Goal: Task Accomplishment & Management: Manage account settings

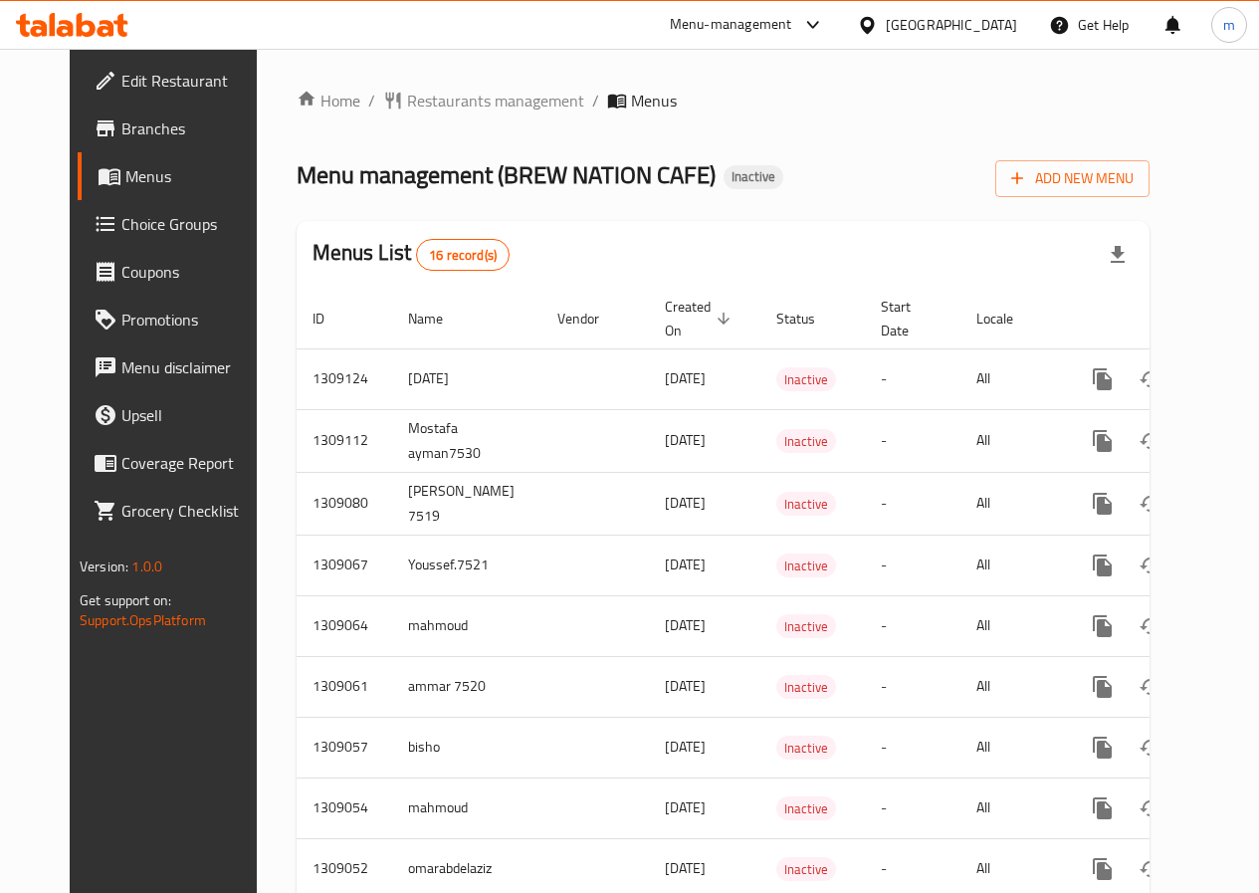
click at [131, 75] on span "Edit Restaurant" at bounding box center [192, 81] width 142 height 24
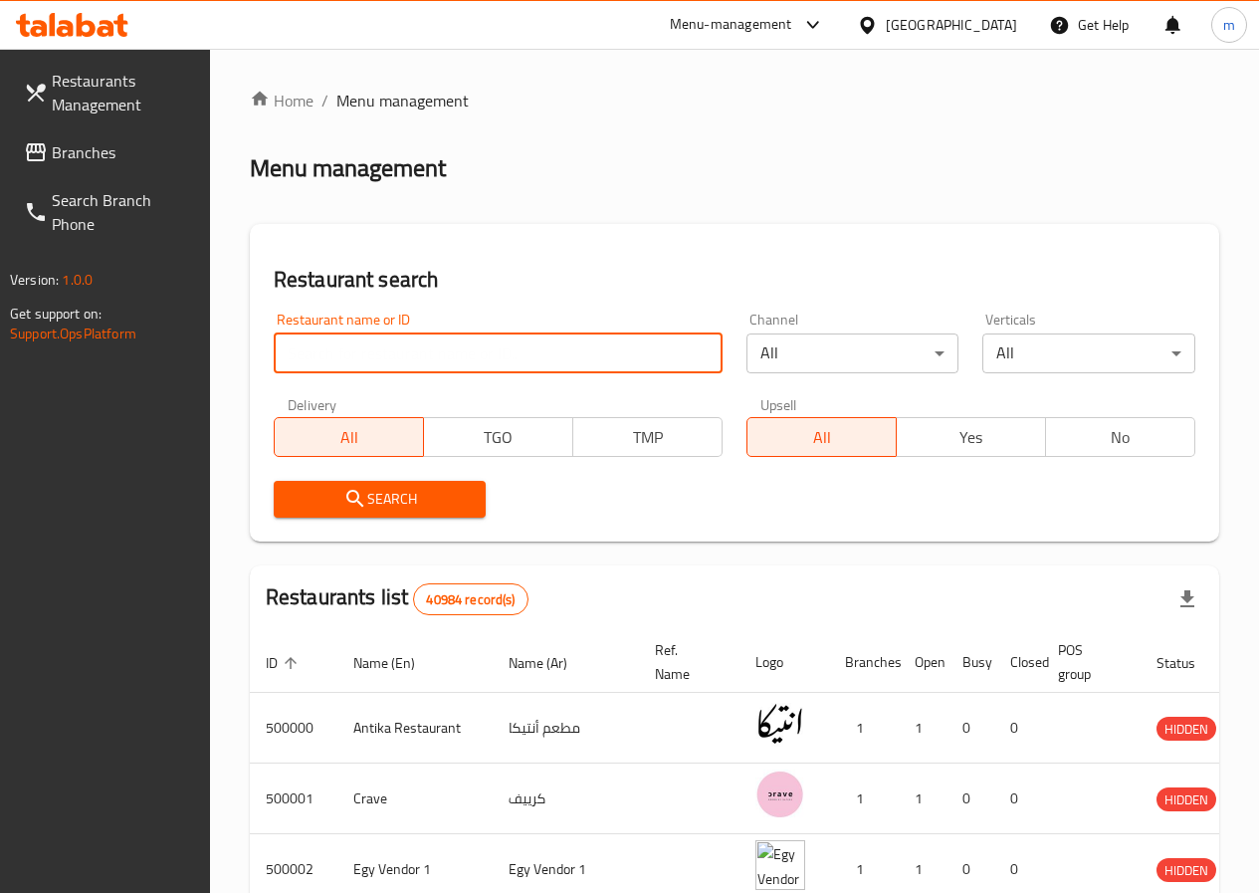
paste input "776251"
type input "776251"
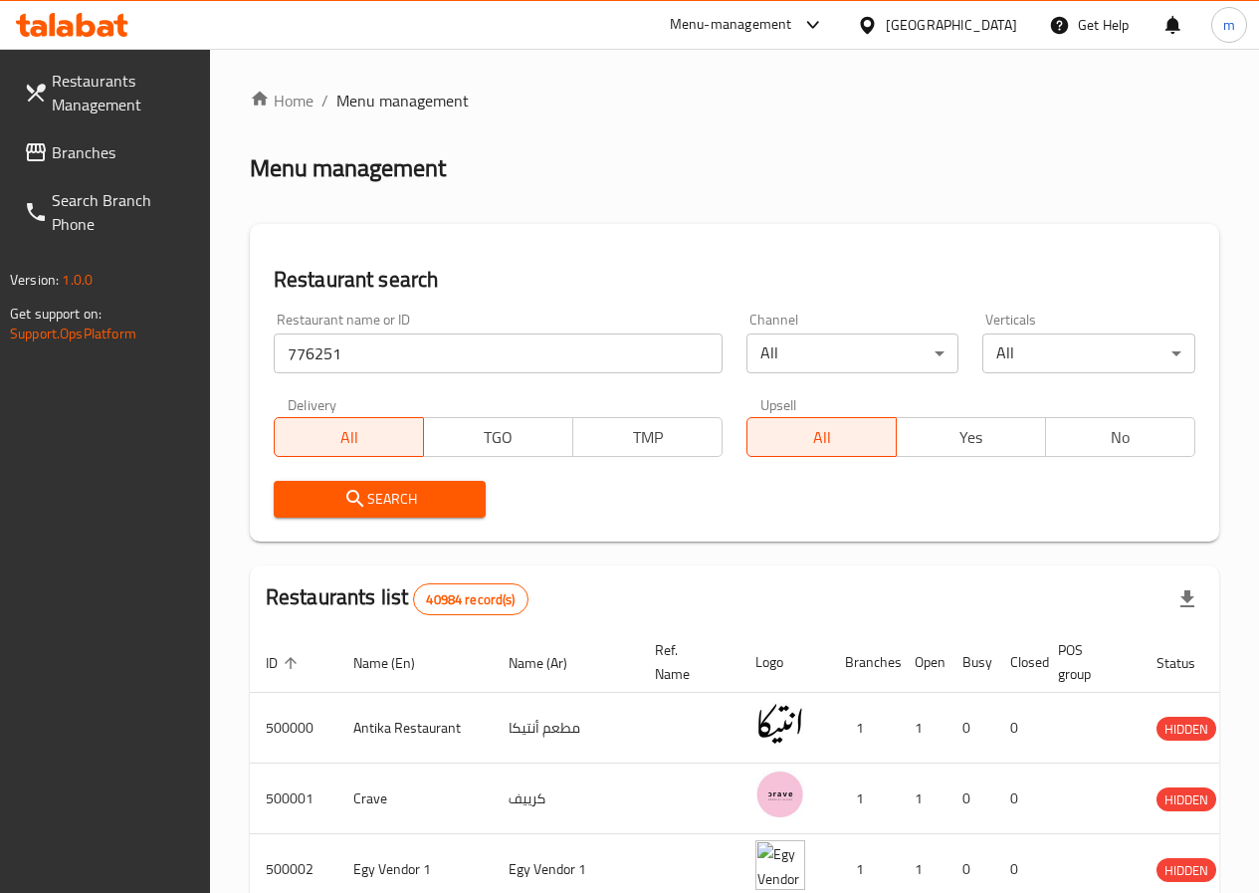
click at [886, 28] on div at bounding box center [871, 25] width 29 height 22
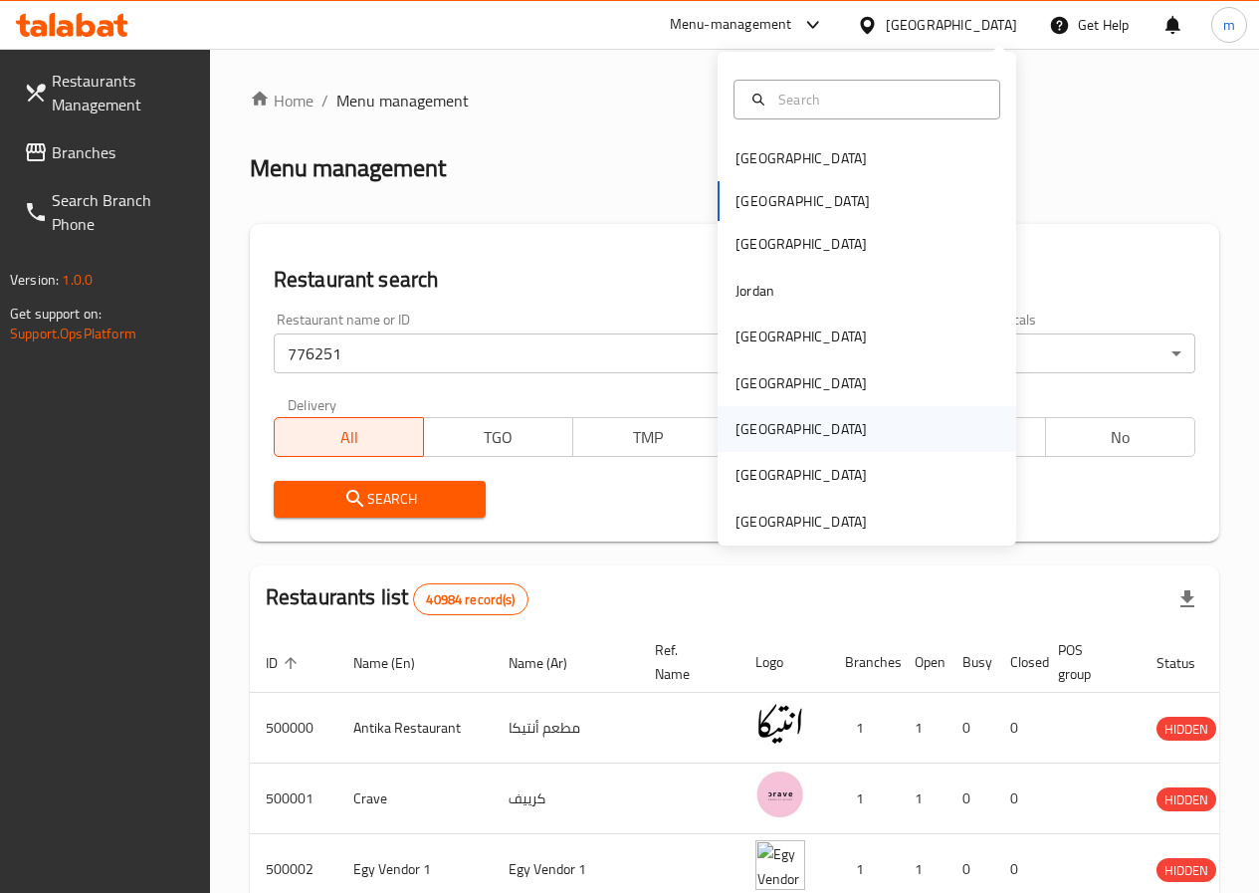
click at [750, 427] on div "Qatar" at bounding box center [800, 429] width 131 height 22
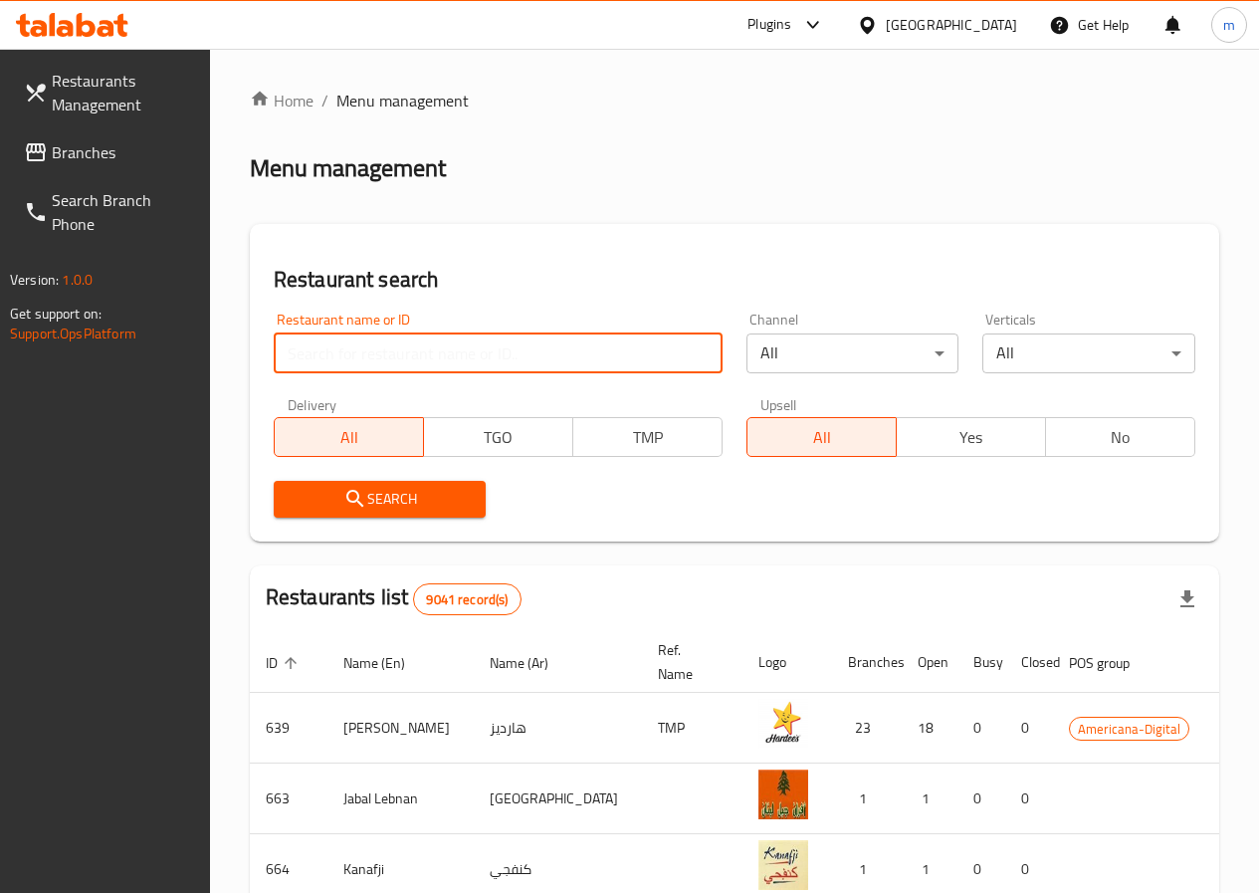
paste input "776251"
type input "776251"
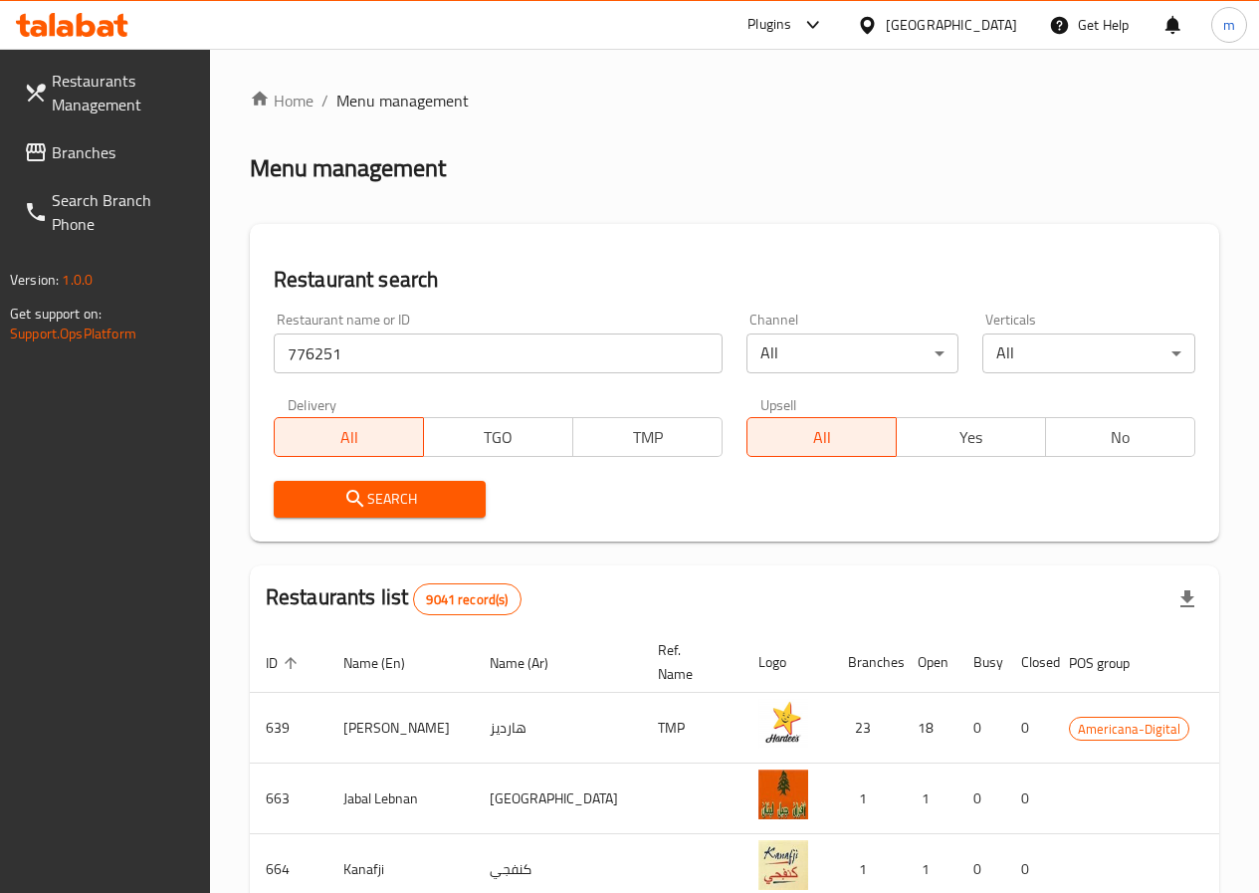
click at [453, 495] on span "Search" at bounding box center [380, 499] width 181 height 25
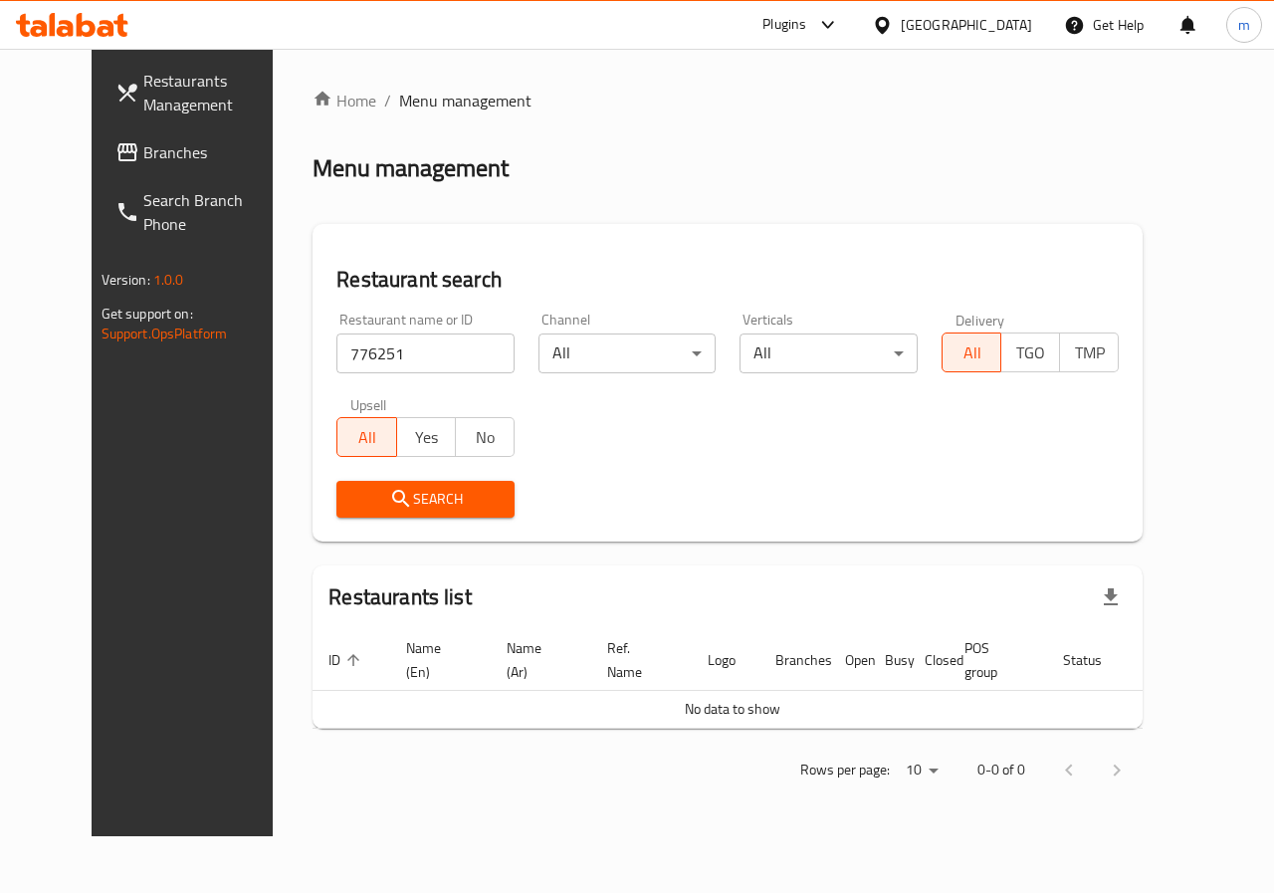
click at [711, 714] on span "No data to show" at bounding box center [733, 709] width 96 height 26
click at [709, 714] on span "No data to show" at bounding box center [733, 709] width 96 height 26
click at [352, 500] on span "Search" at bounding box center [425, 499] width 146 height 25
click at [389, 492] on icon "submit" at bounding box center [401, 499] width 24 height 24
click at [448, 351] on input "776251" at bounding box center [425, 353] width 178 height 40
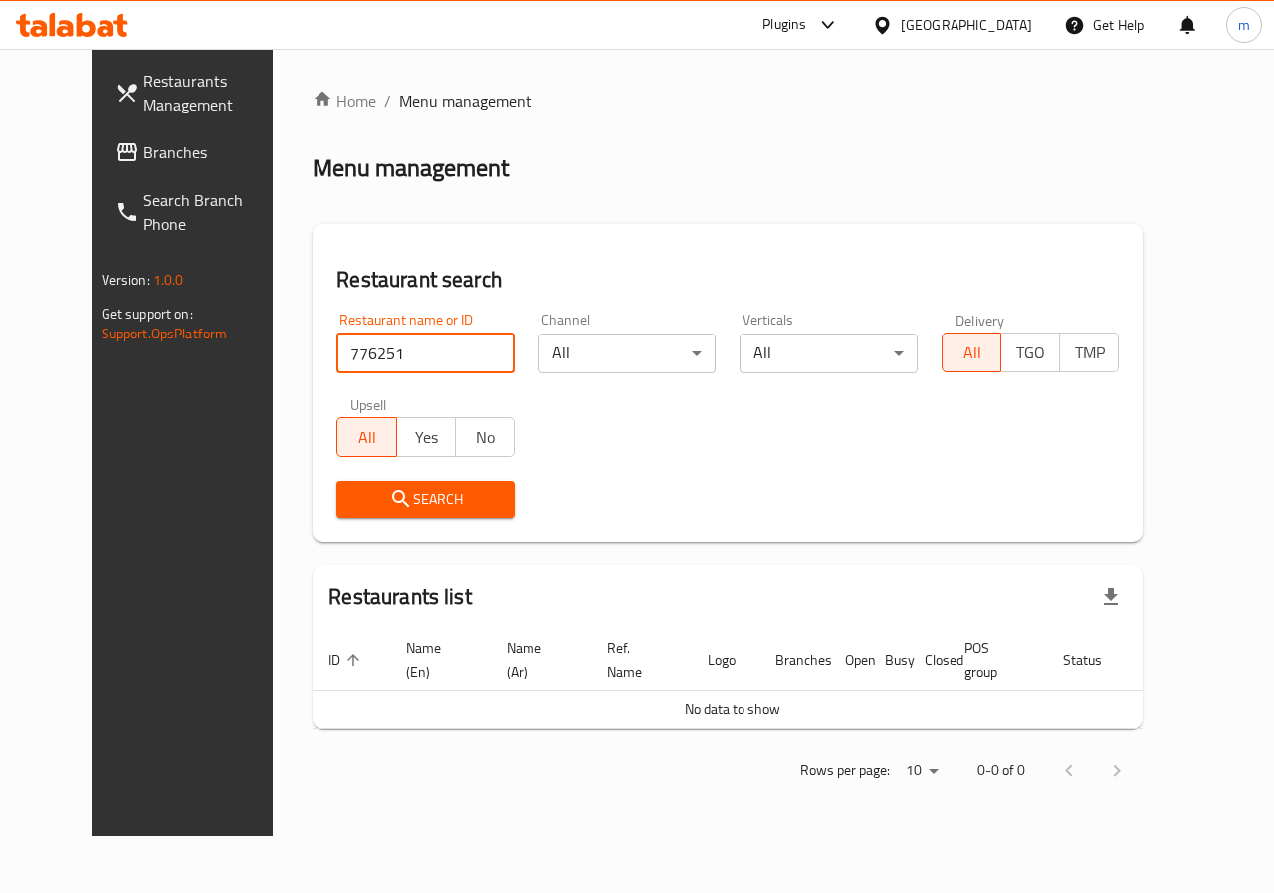
click at [448, 351] on input "776251" at bounding box center [425, 353] width 178 height 40
click button "Search" at bounding box center [425, 499] width 178 height 37
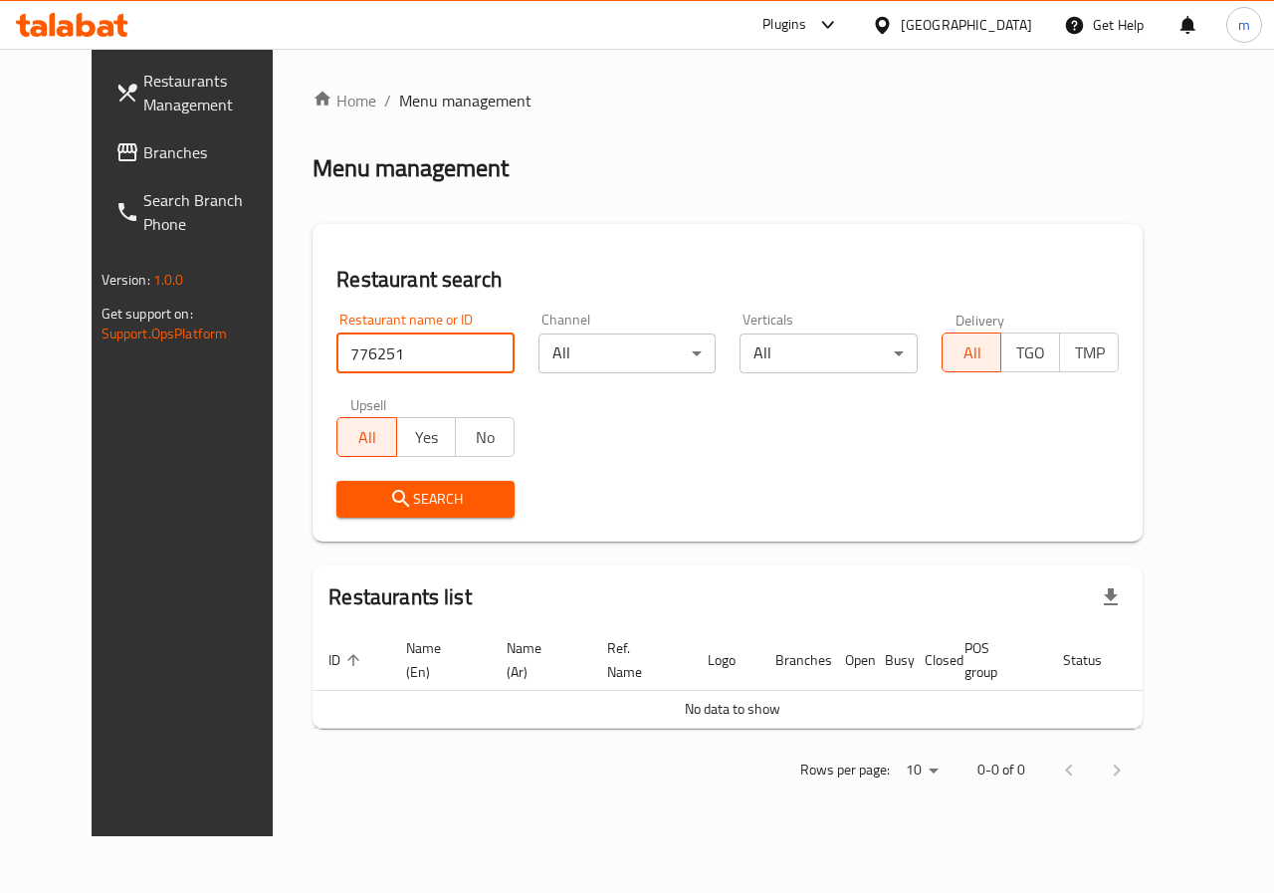
click at [453, 492] on span "Search" at bounding box center [425, 499] width 146 height 25
click at [456, 494] on span "Search" at bounding box center [425, 499] width 146 height 25
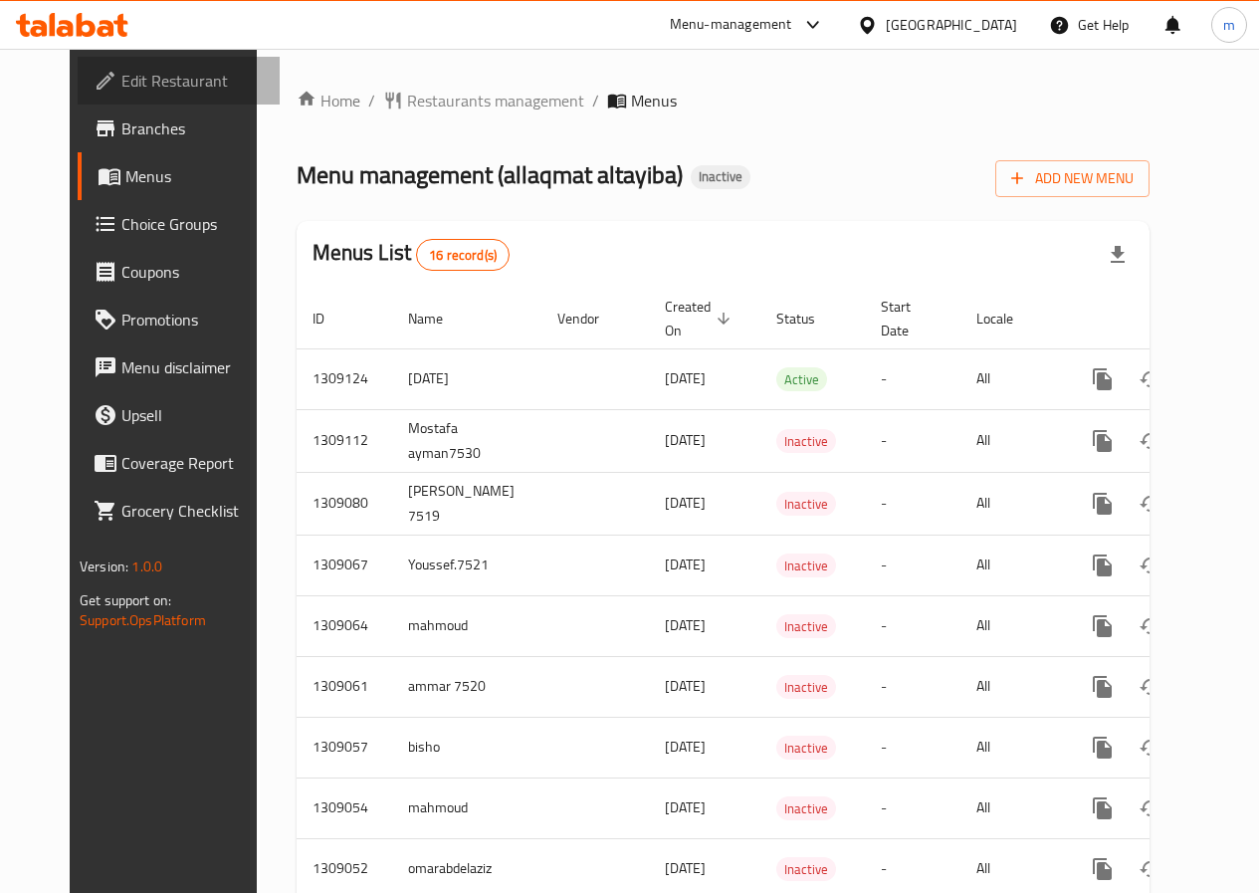
click at [131, 97] on link "Edit Restaurant" at bounding box center [179, 81] width 202 height 48
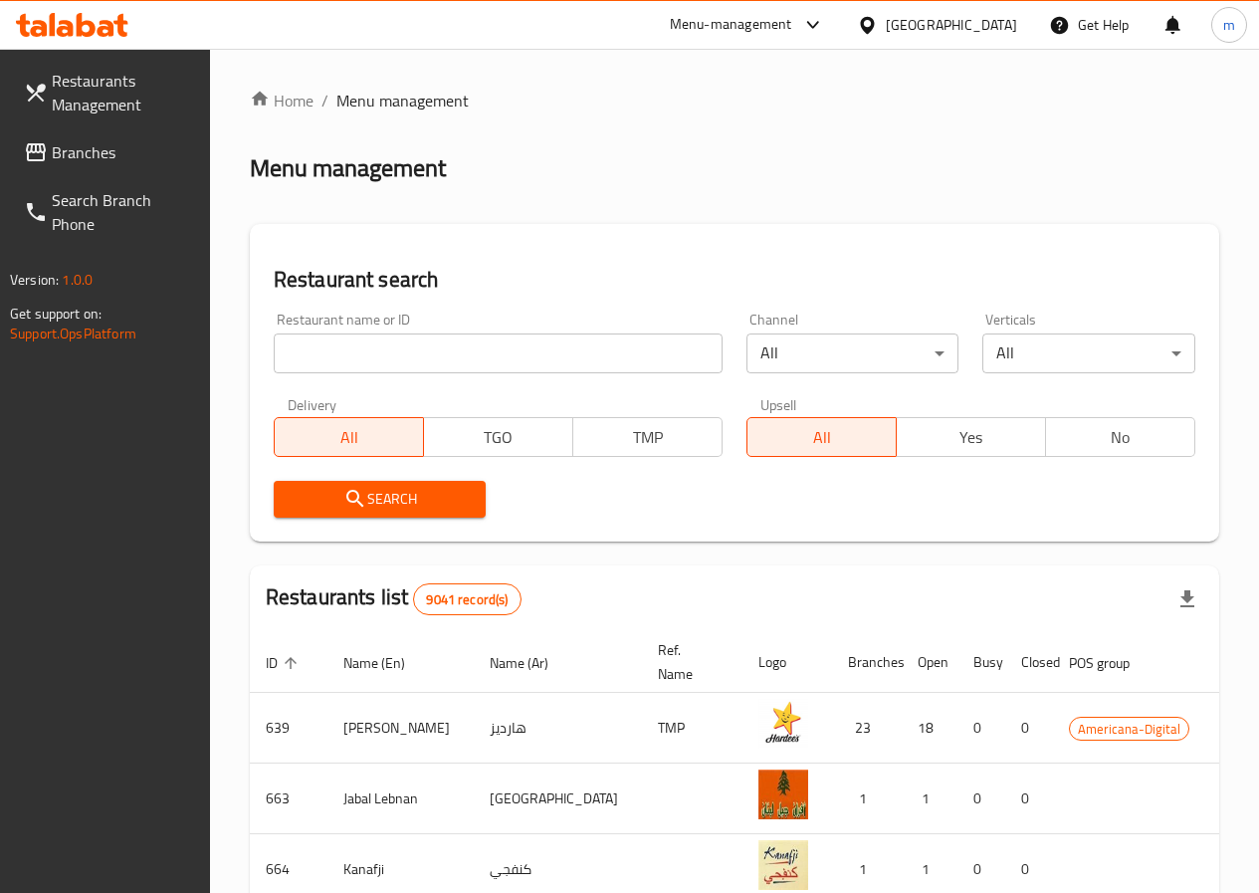
click at [359, 367] on input "search" at bounding box center [498, 353] width 449 height 40
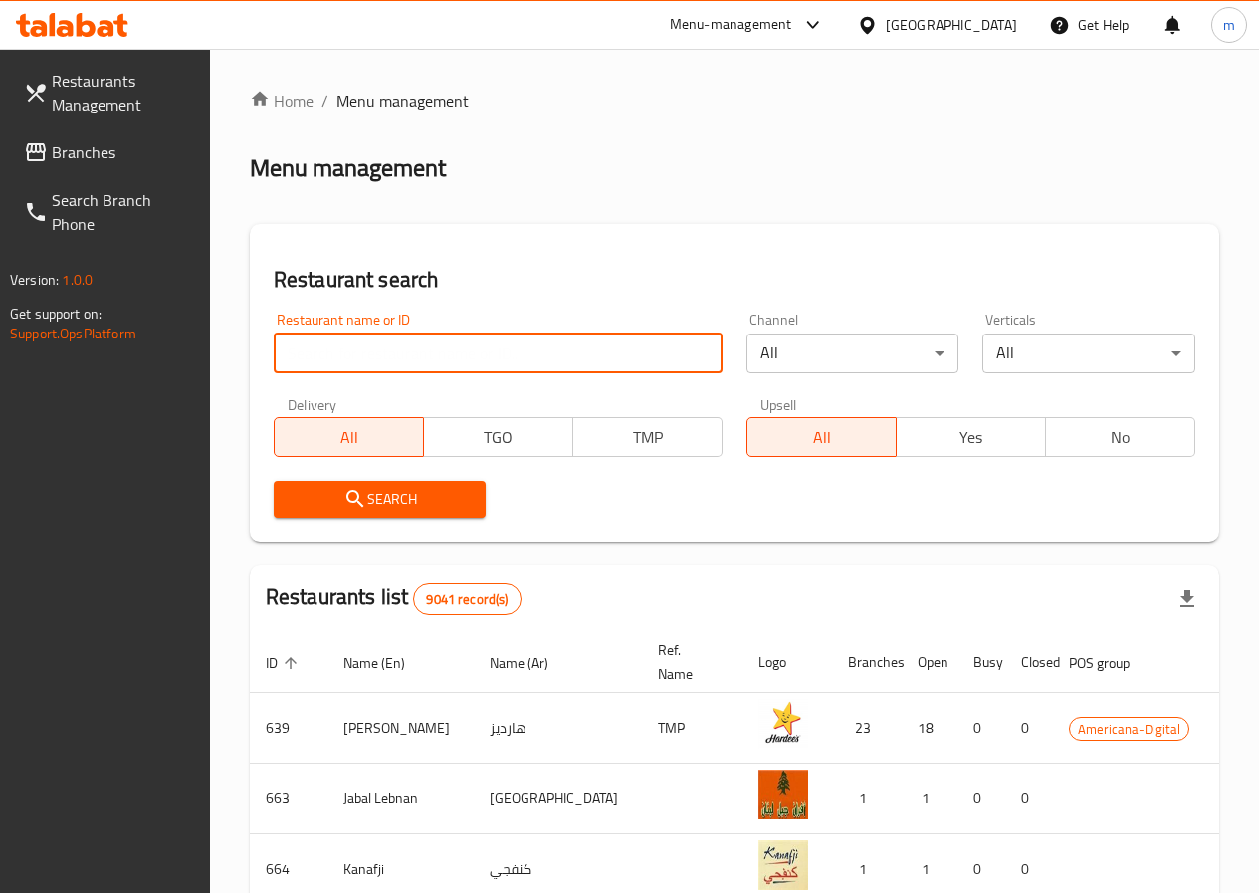
type input "776251"
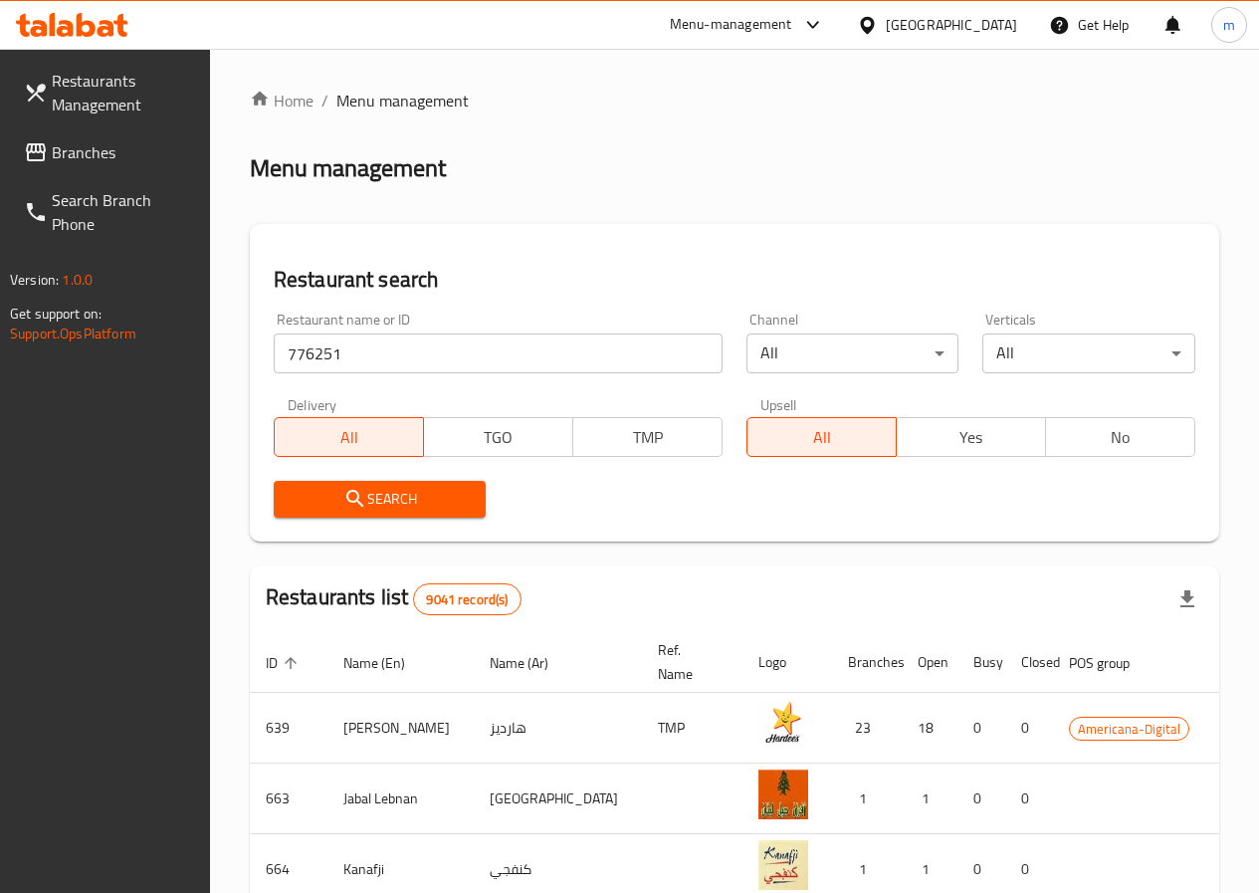
click at [352, 489] on icon "submit" at bounding box center [355, 499] width 24 height 24
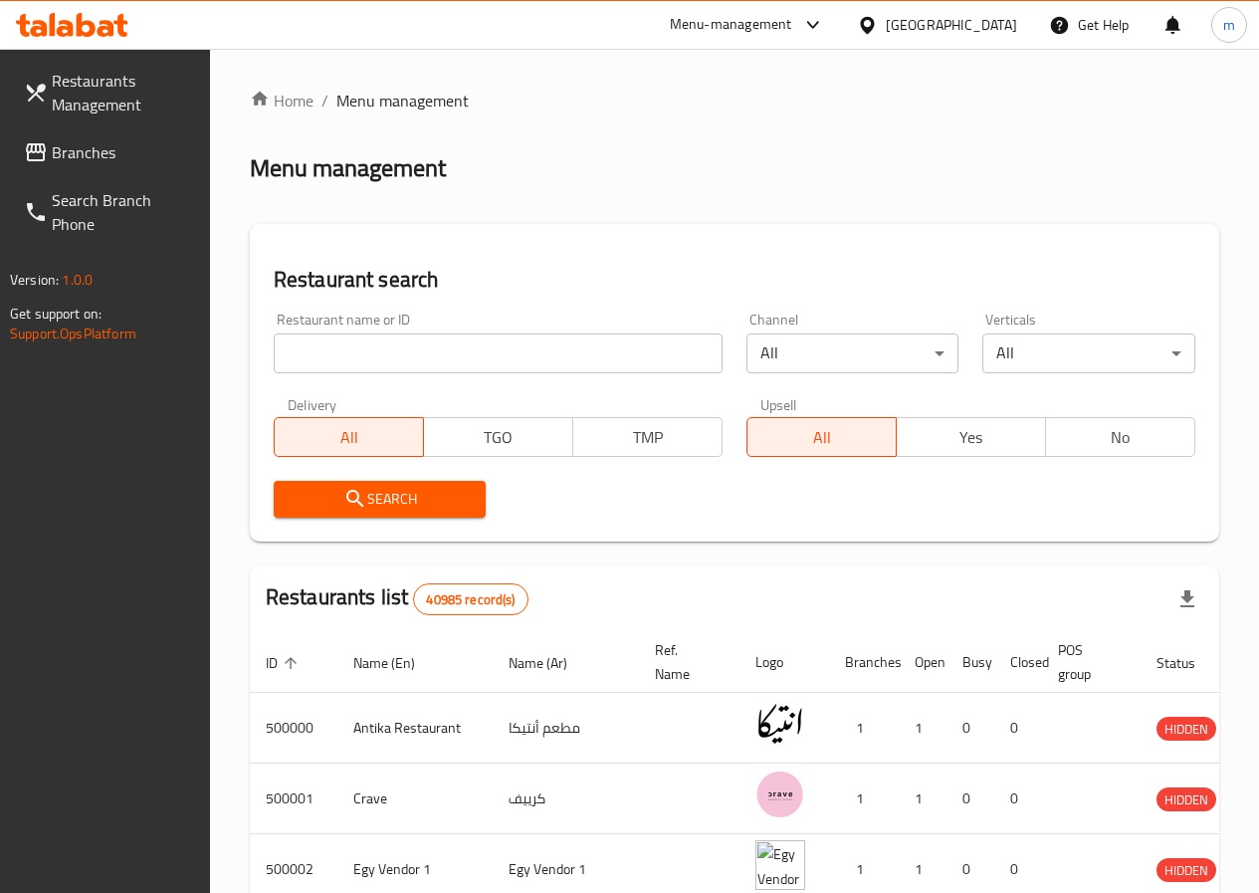
click at [414, 359] on input "search" at bounding box center [498, 353] width 449 height 40
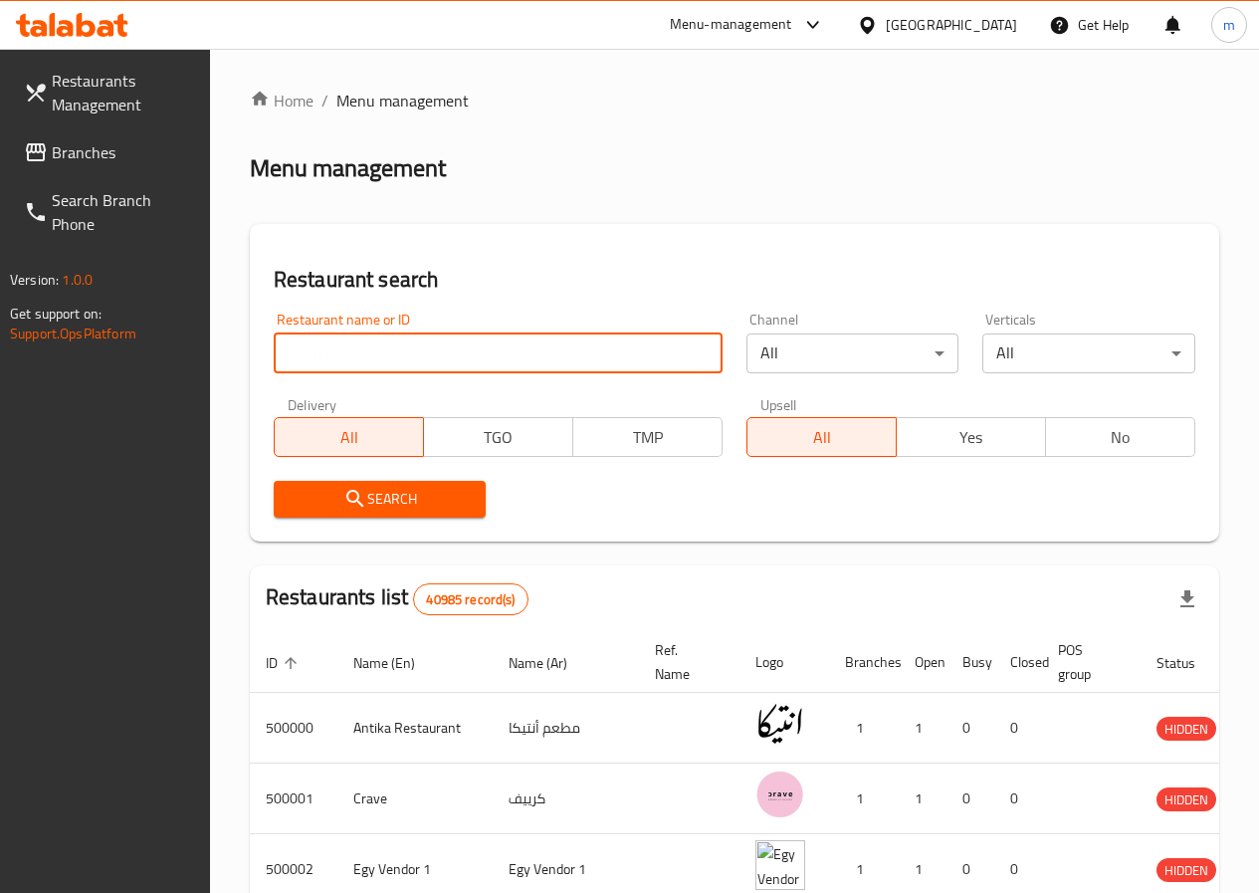
paste input "776251"
type input "776251"
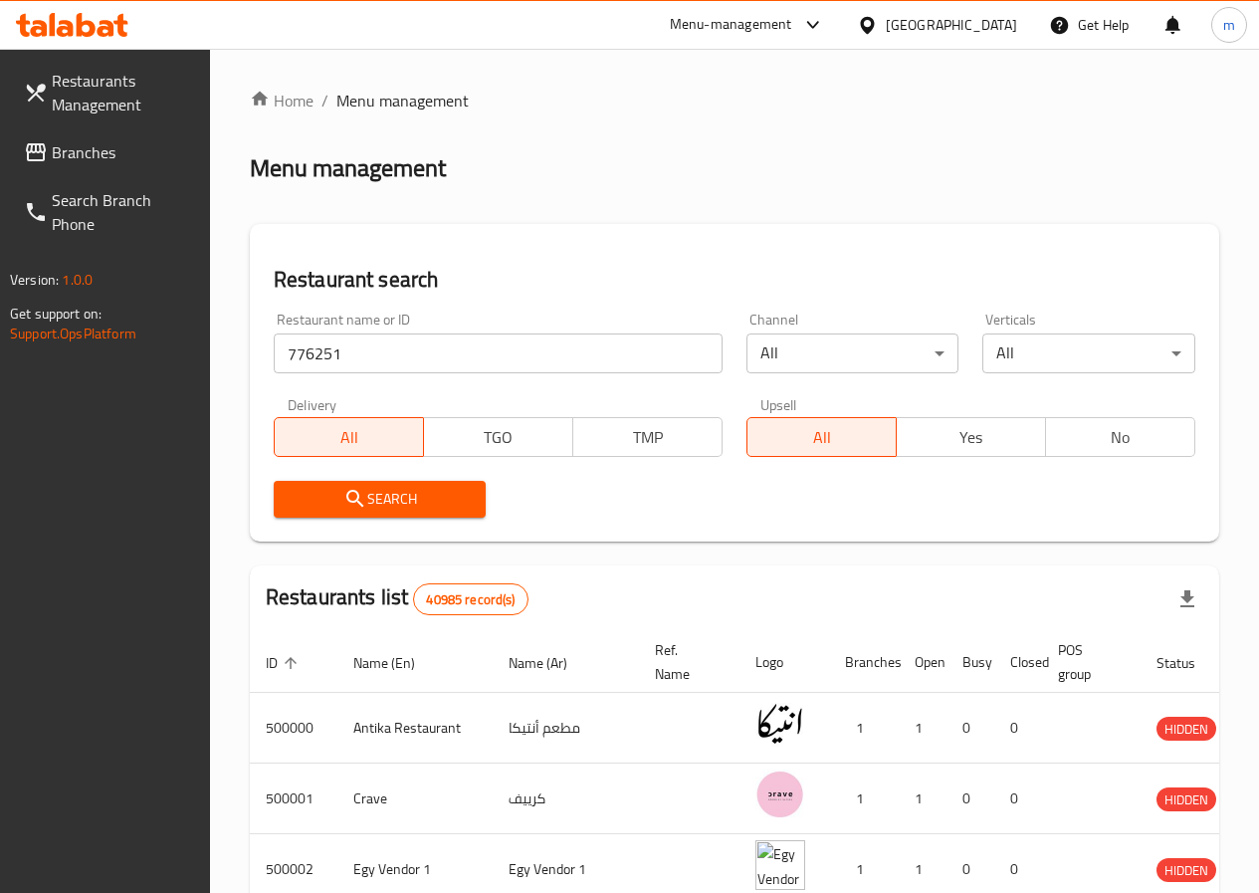
click at [406, 491] on span "Search" at bounding box center [380, 499] width 181 height 25
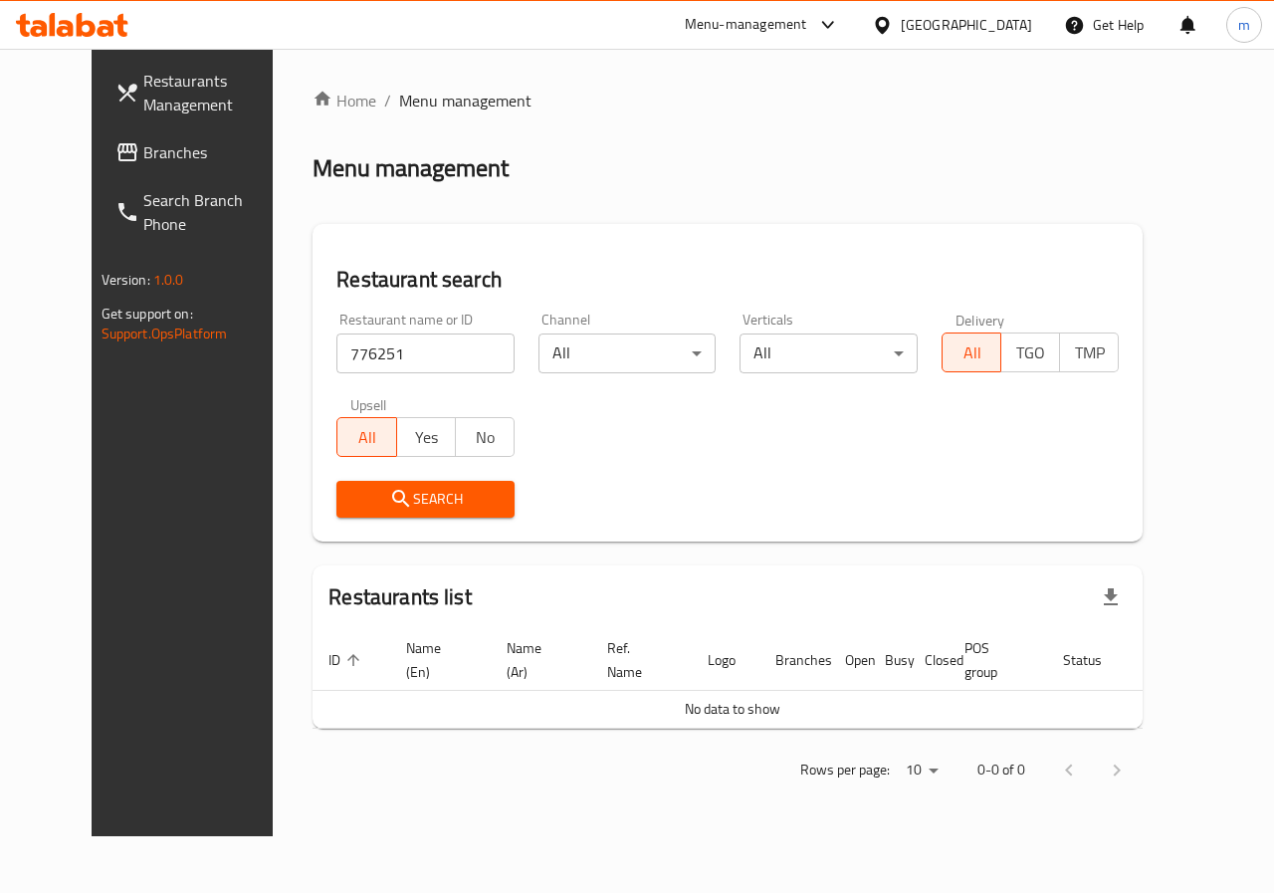
click at [143, 148] on span "Branches" at bounding box center [215, 152] width 145 height 24
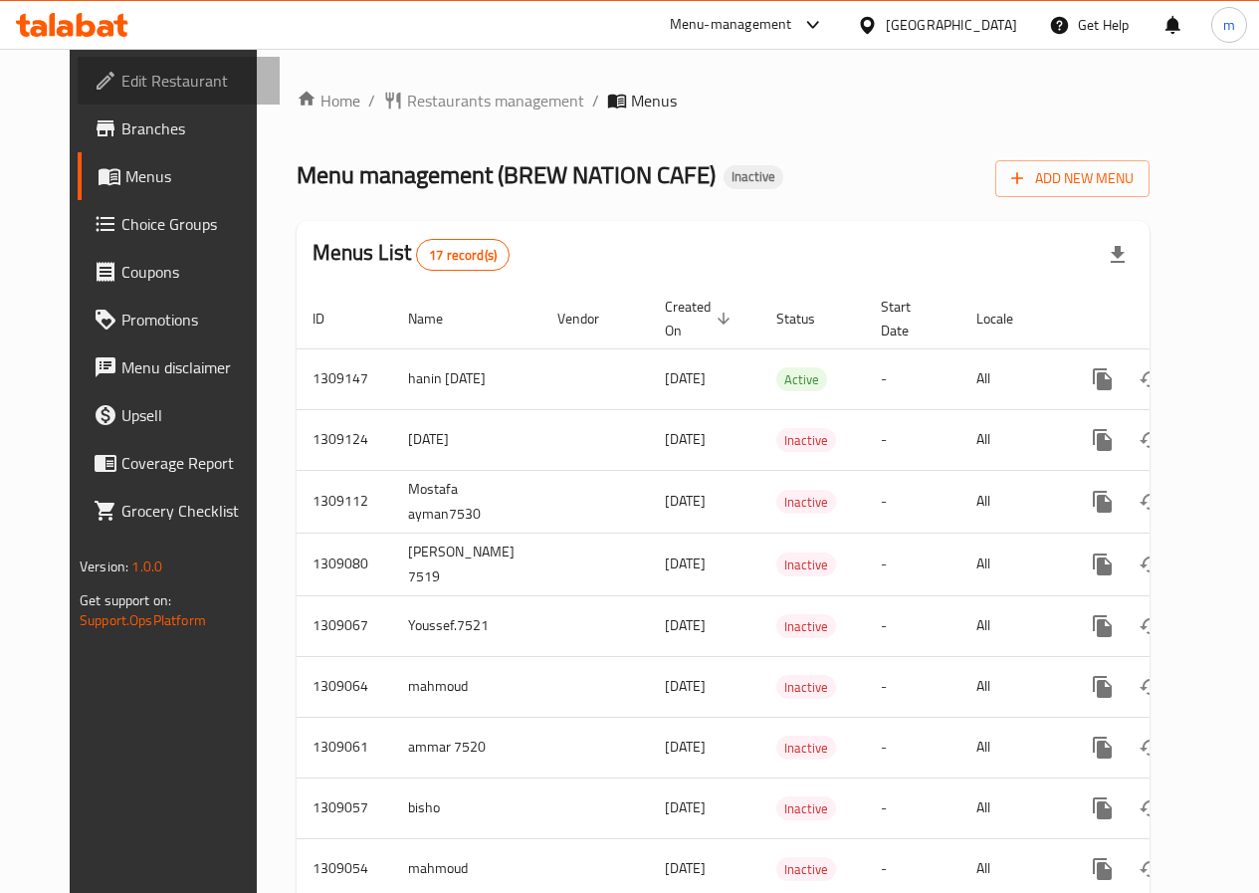
click at [121, 93] on span "Edit Restaurant" at bounding box center [192, 81] width 142 height 24
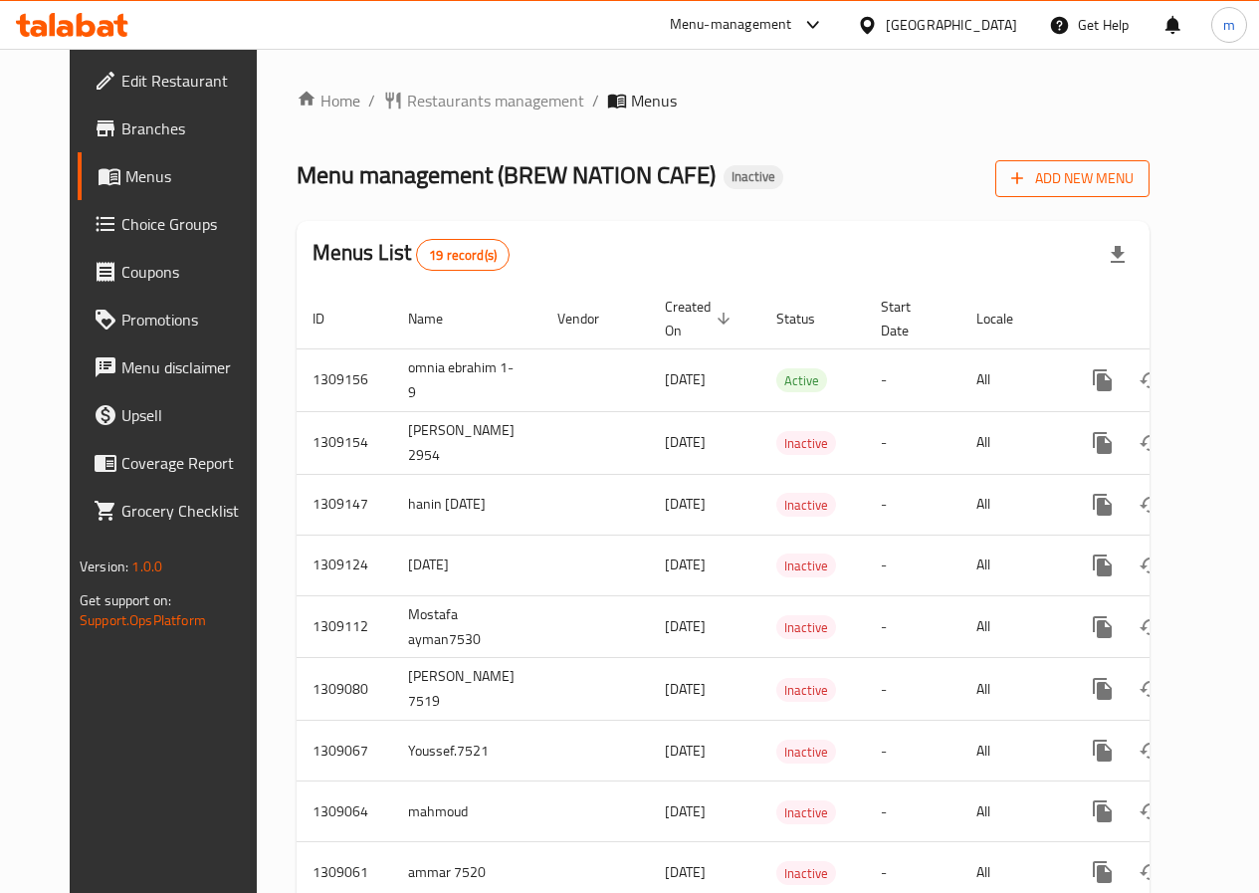
click at [1103, 189] on span "Add New Menu" at bounding box center [1072, 178] width 122 height 25
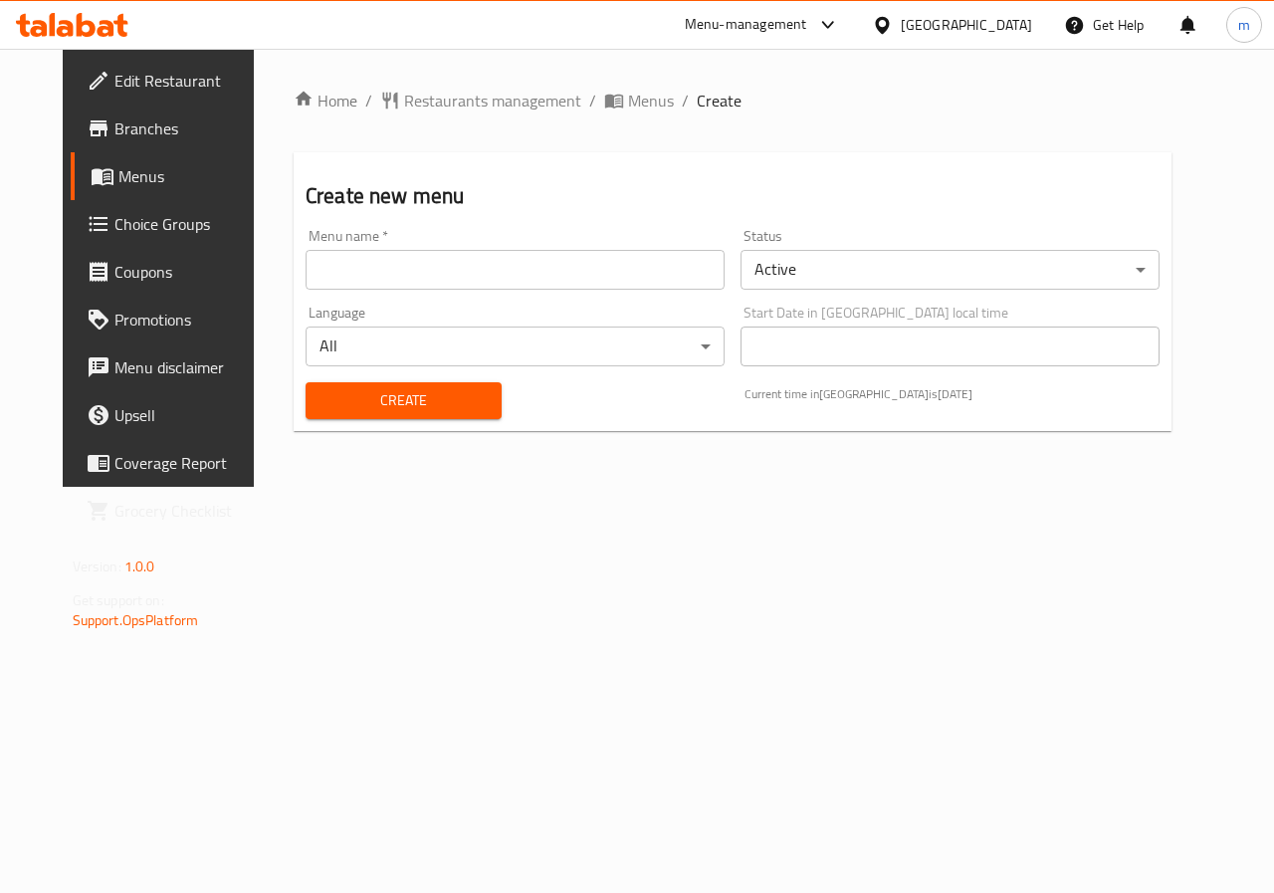
click at [526, 269] on input "text" at bounding box center [515, 270] width 419 height 40
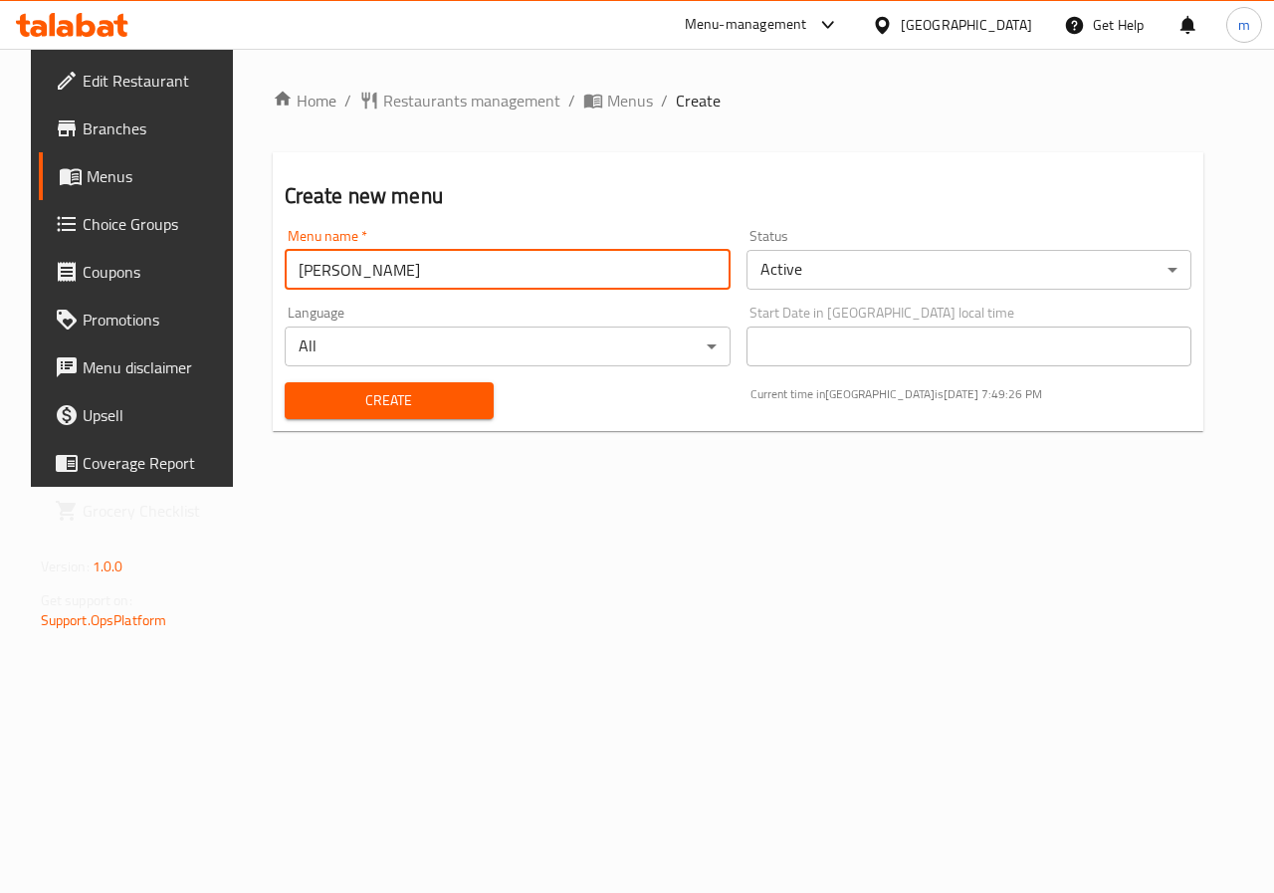
type input "[PERSON_NAME]"
click at [440, 389] on span "Create" at bounding box center [389, 400] width 177 height 25
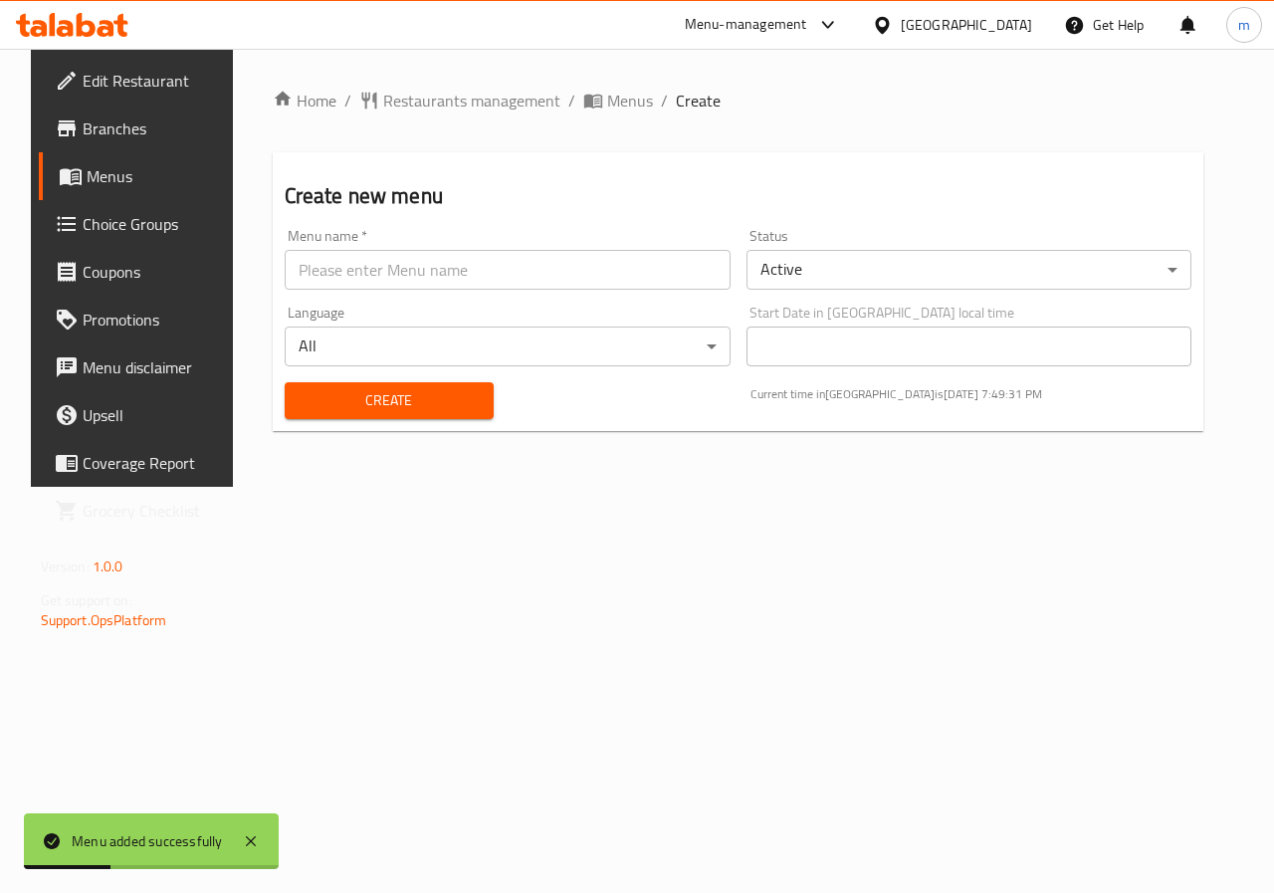
click at [97, 130] on span "Branches" at bounding box center [155, 128] width 145 height 24
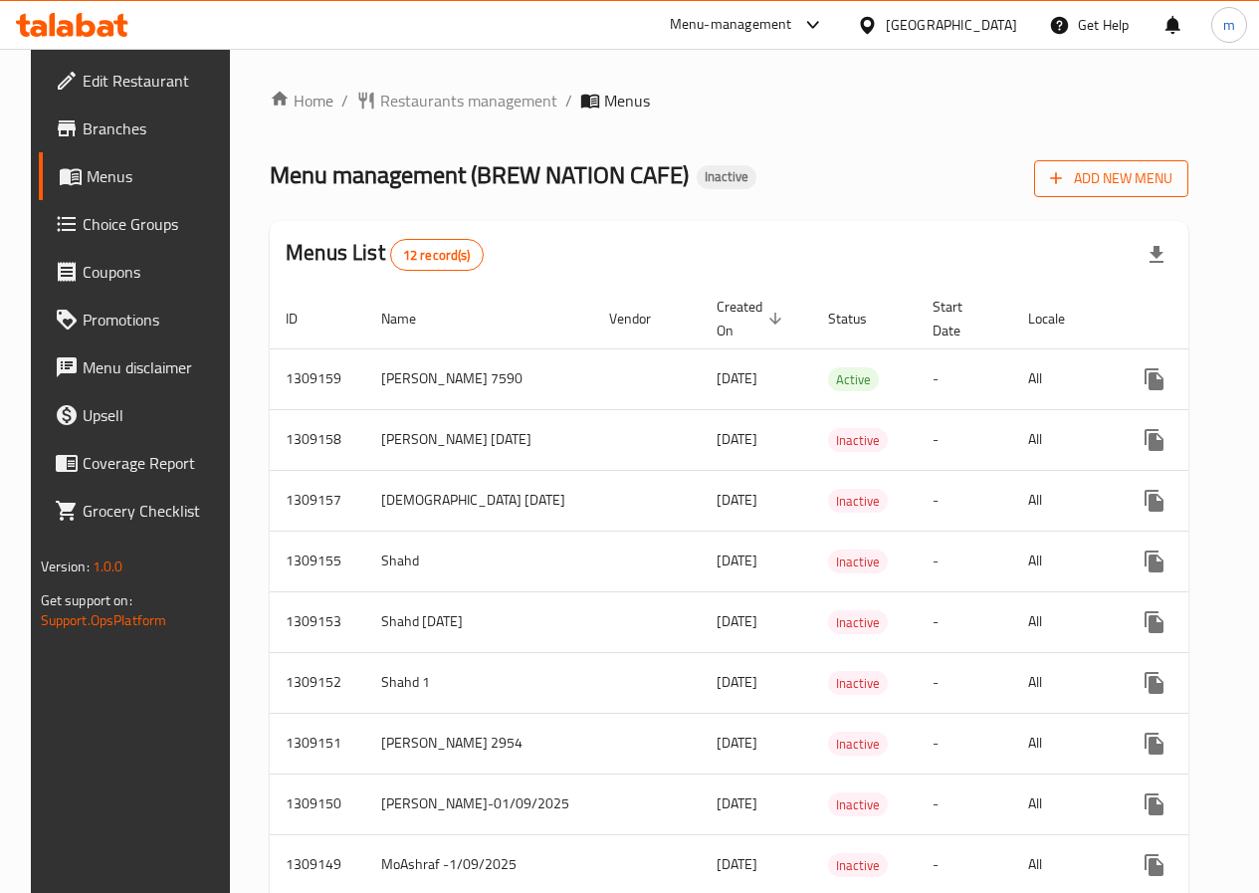
click at [1129, 188] on span "Add New Menu" at bounding box center [1111, 178] width 122 height 25
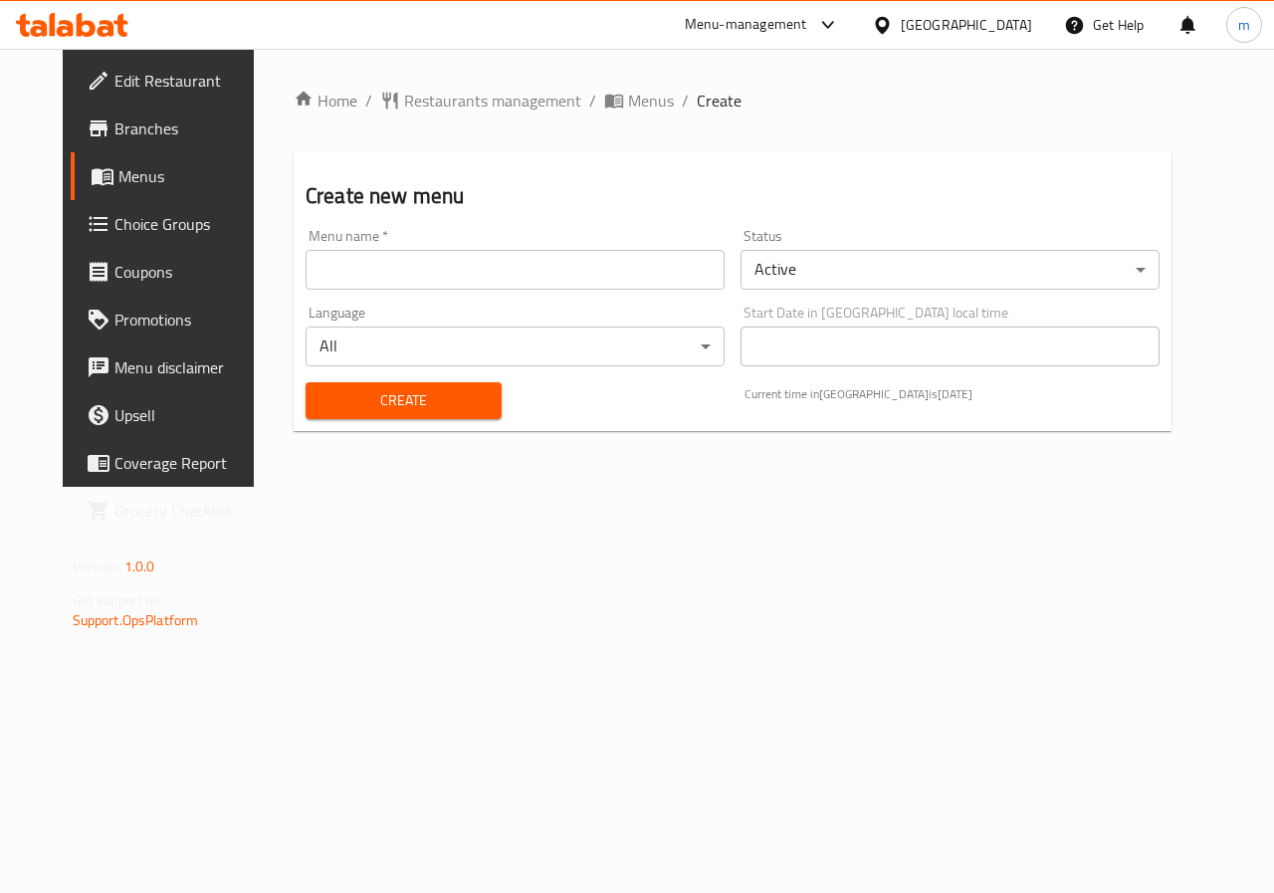
click at [507, 277] on input "text" at bounding box center [515, 270] width 419 height 40
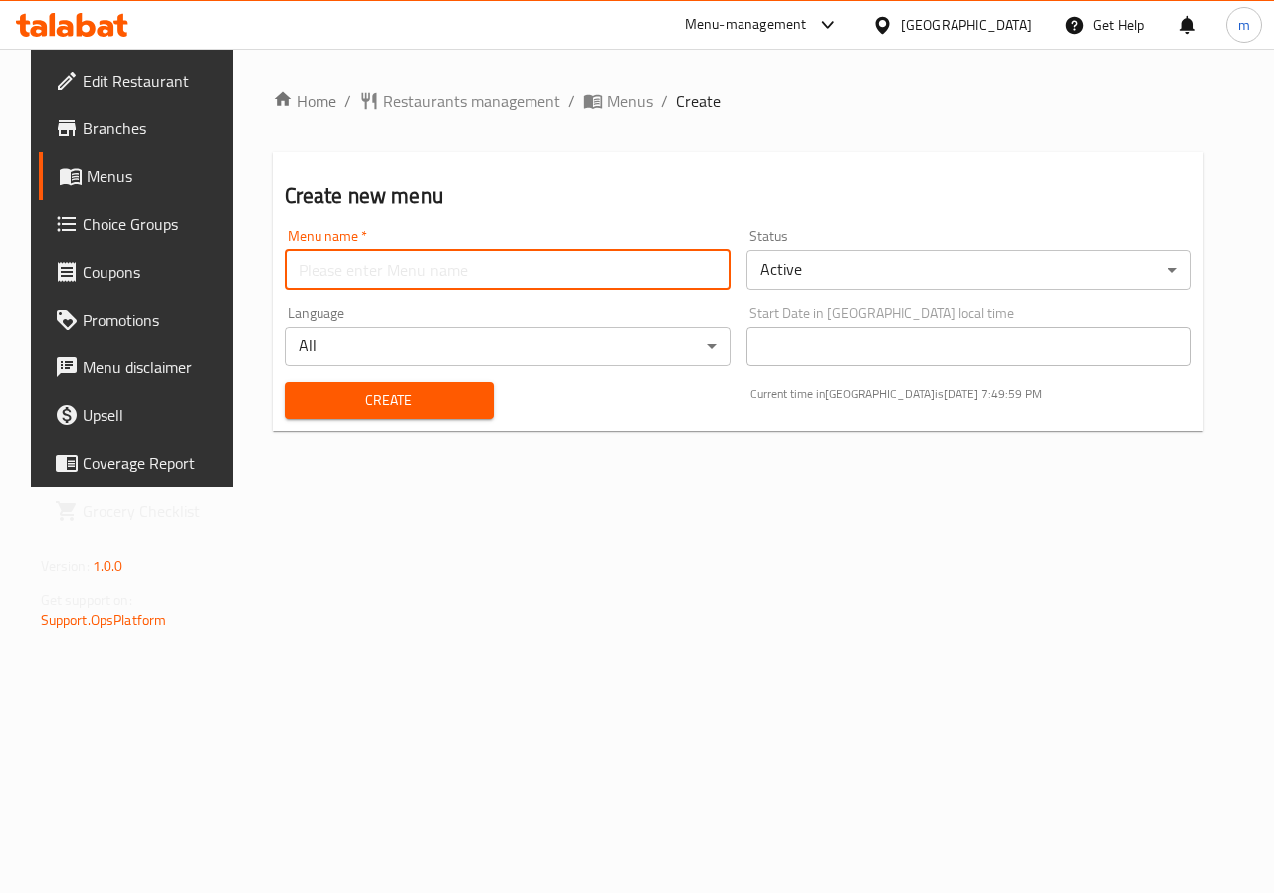
type input "[PERSON_NAME]"
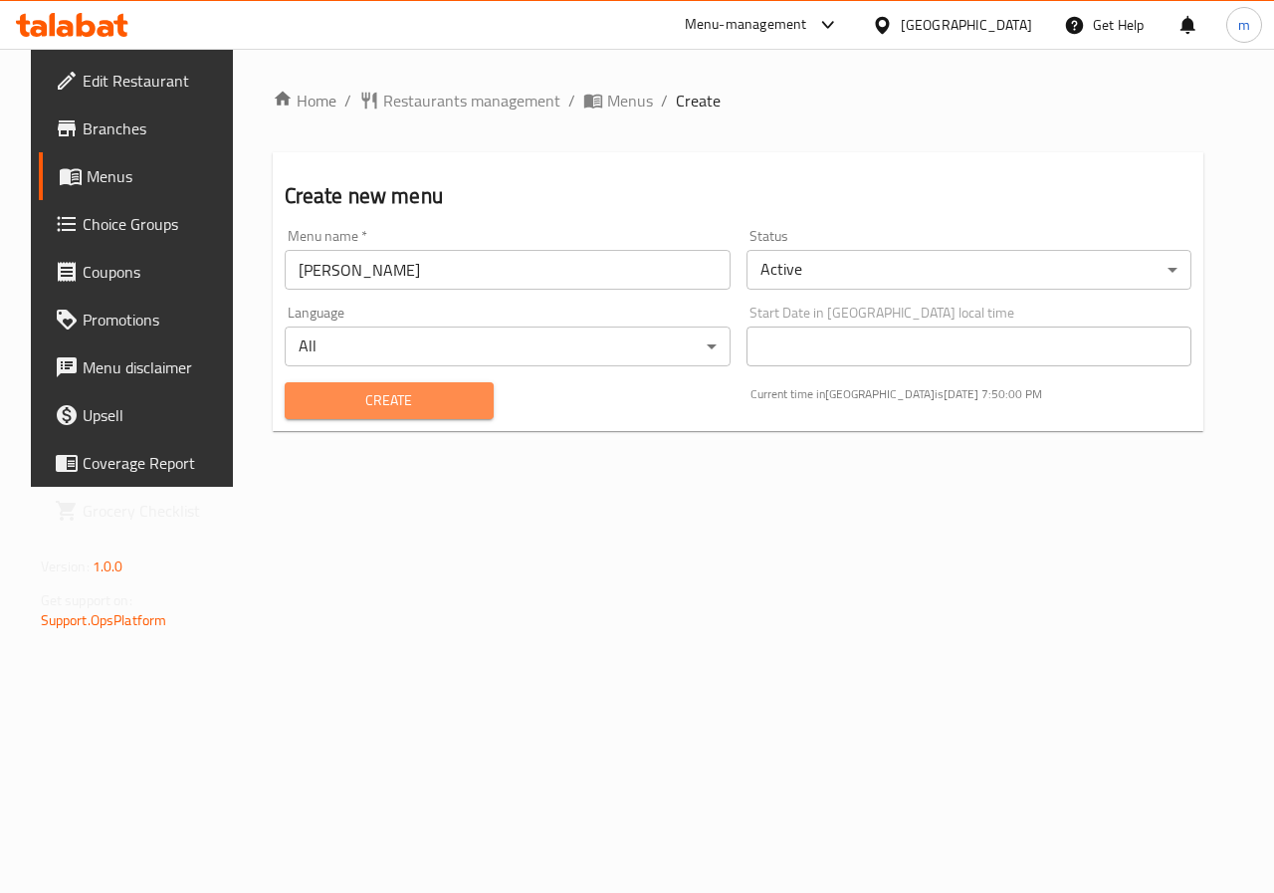
click at [455, 399] on span "Create" at bounding box center [389, 400] width 177 height 25
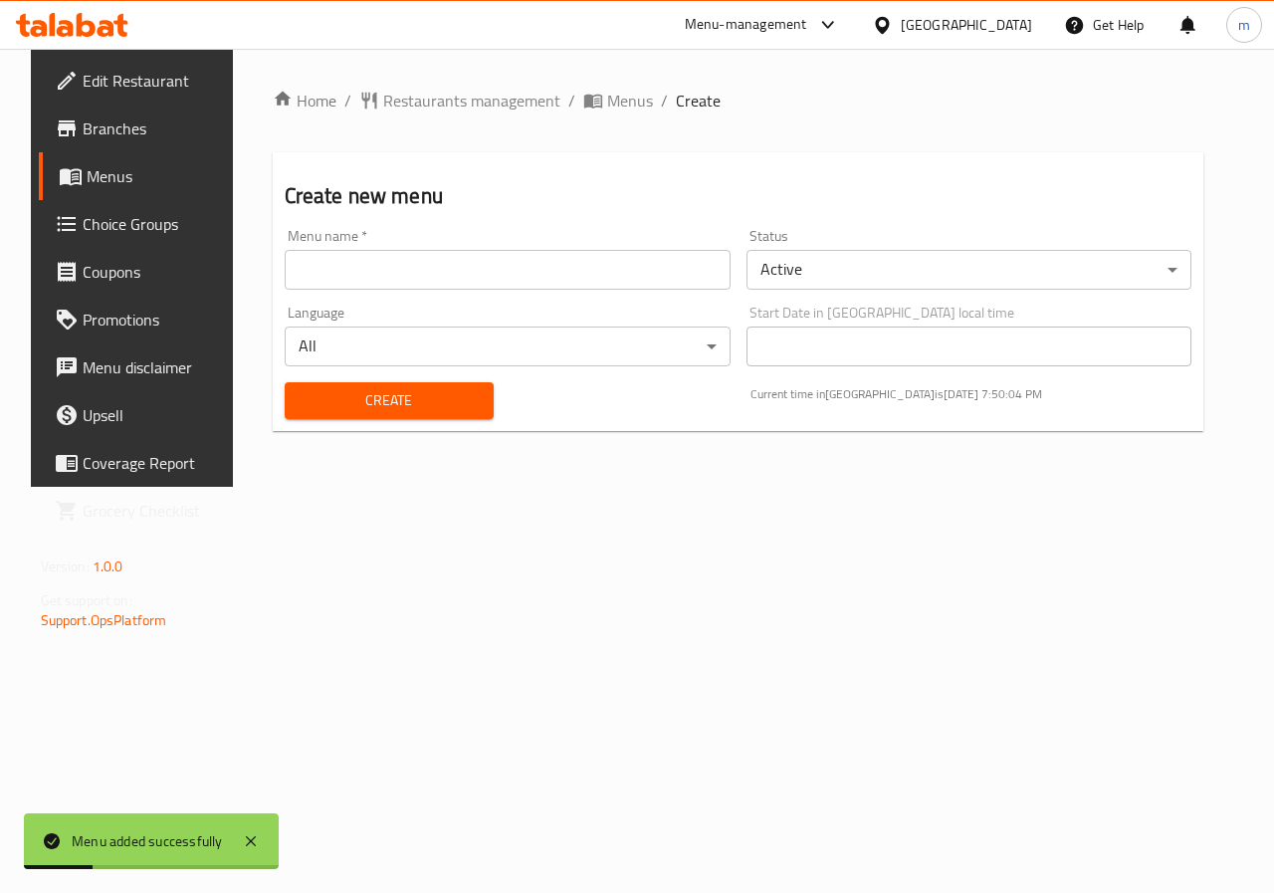
click at [87, 188] on span "Menus" at bounding box center [157, 176] width 141 height 24
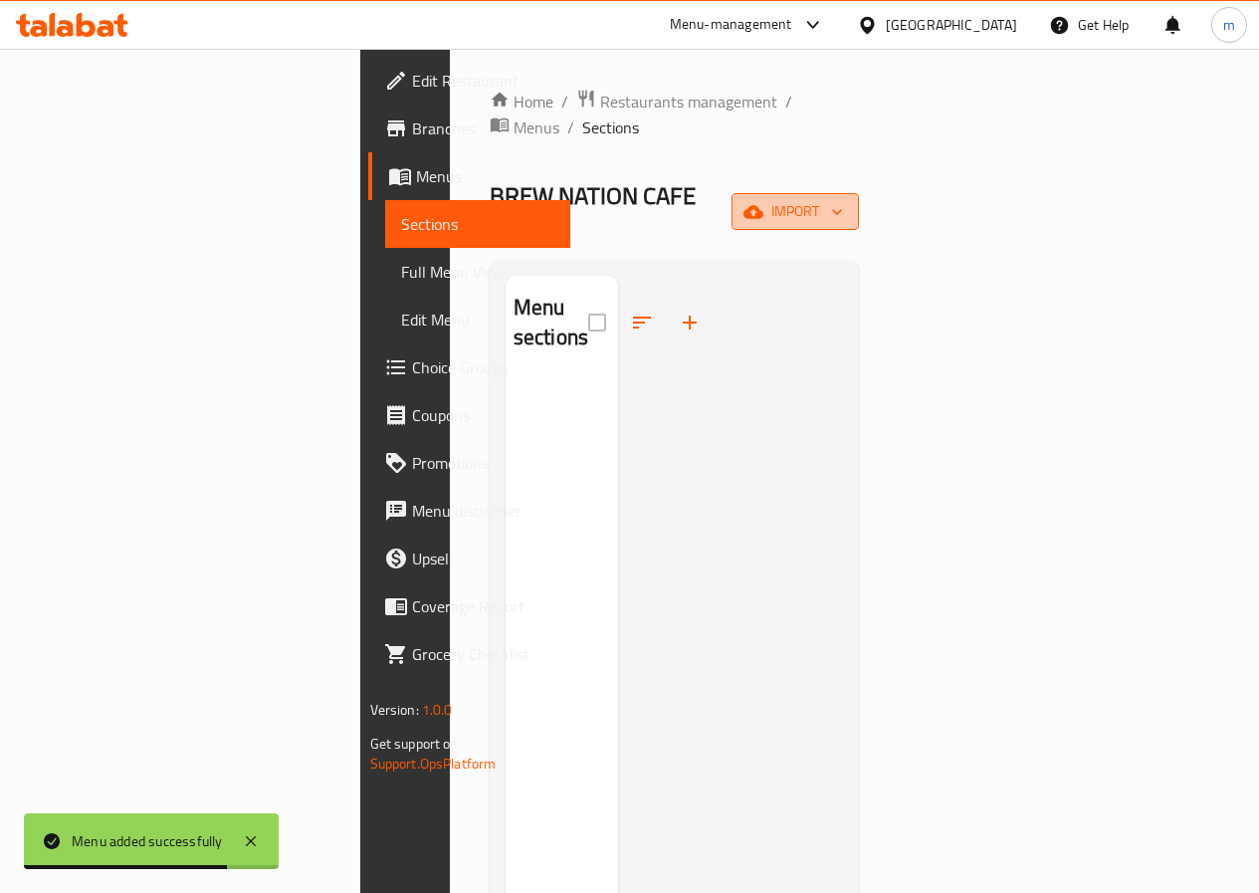
click at [859, 193] on button "import" at bounding box center [794, 211] width 127 height 37
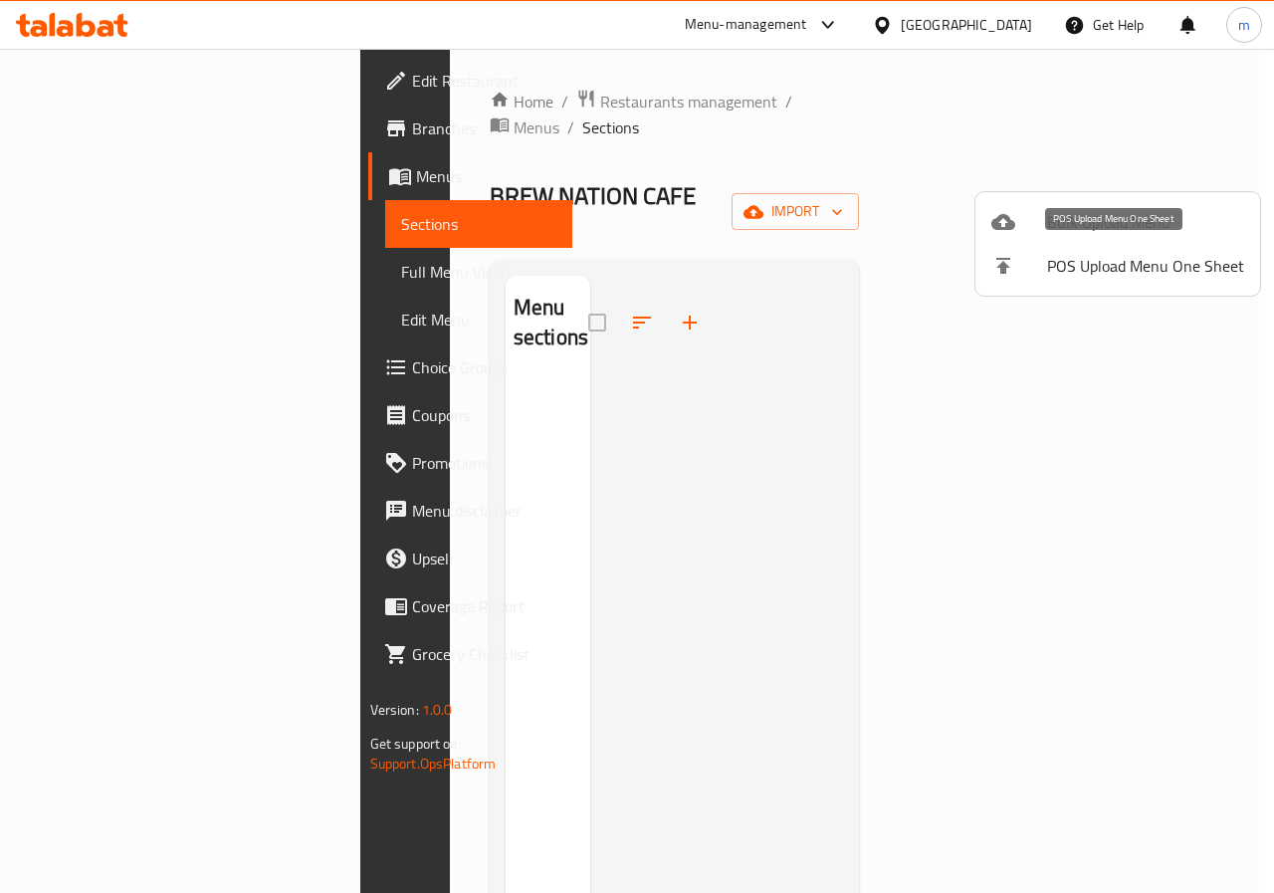
click at [1067, 246] on li "POS Upload Menu One Sheet" at bounding box center [1117, 266] width 285 height 44
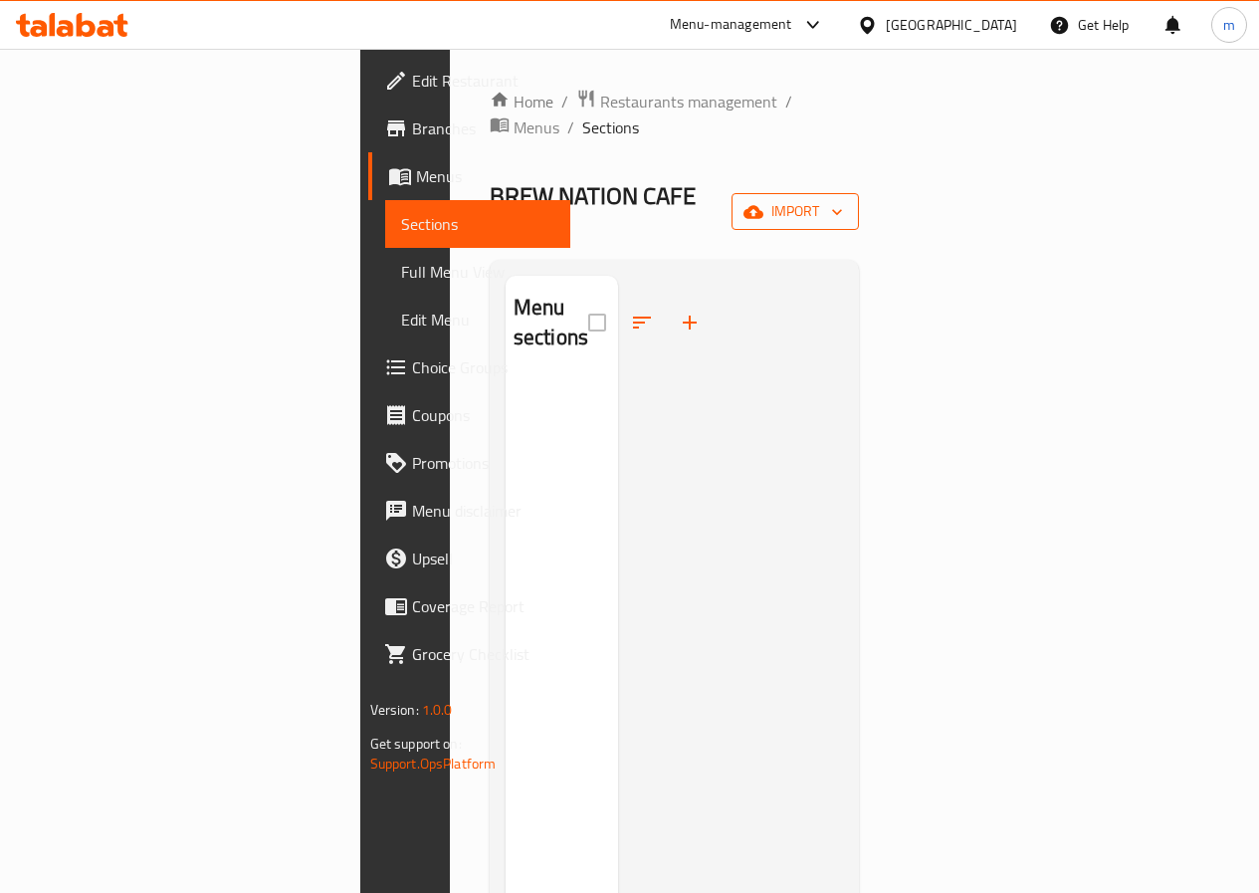
click at [843, 199] on span "import" at bounding box center [795, 211] width 96 height 25
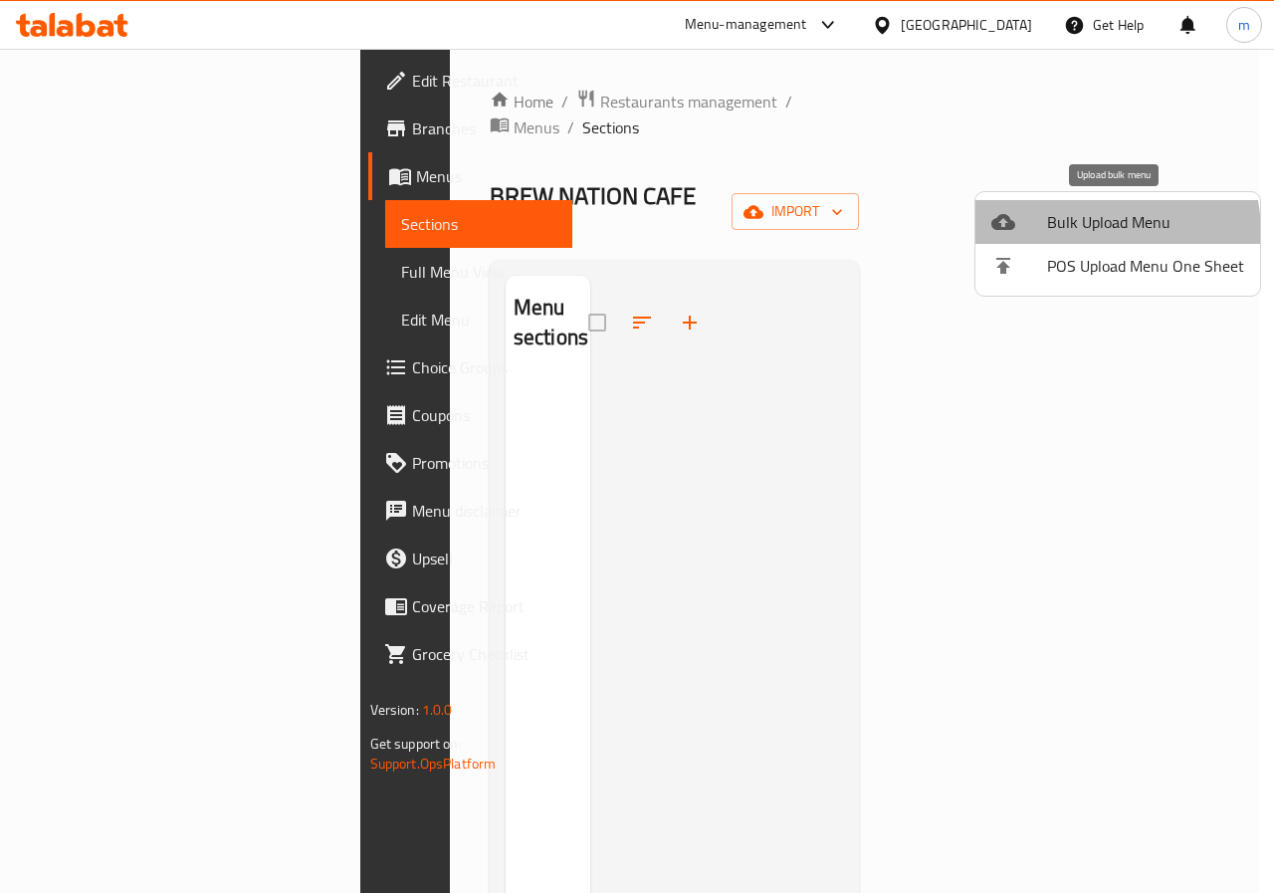
click at [1063, 234] on span "Bulk Upload Menu" at bounding box center [1145, 222] width 197 height 24
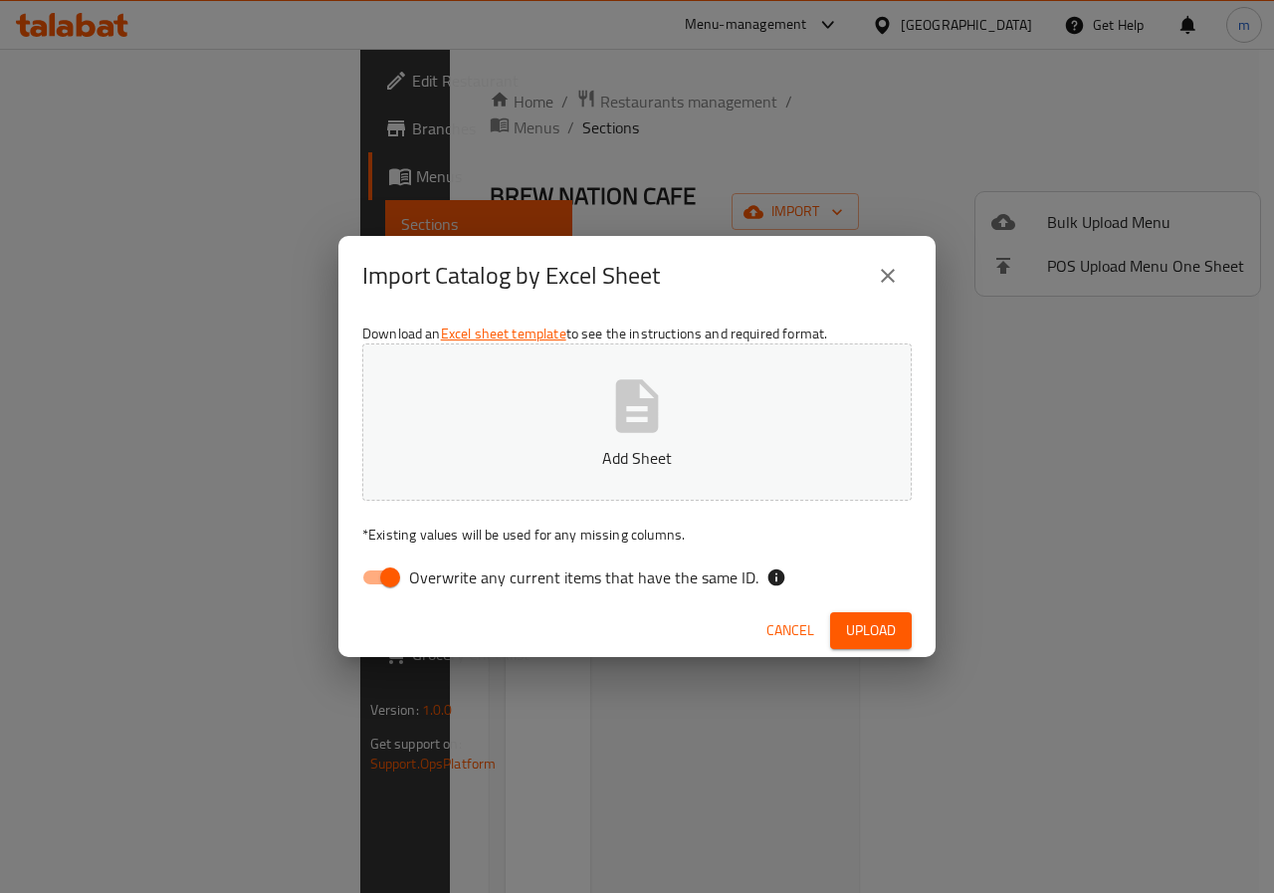
click at [399, 579] on input "Overwrite any current items that have the same ID." at bounding box center [389, 577] width 113 height 38
checkbox input "false"
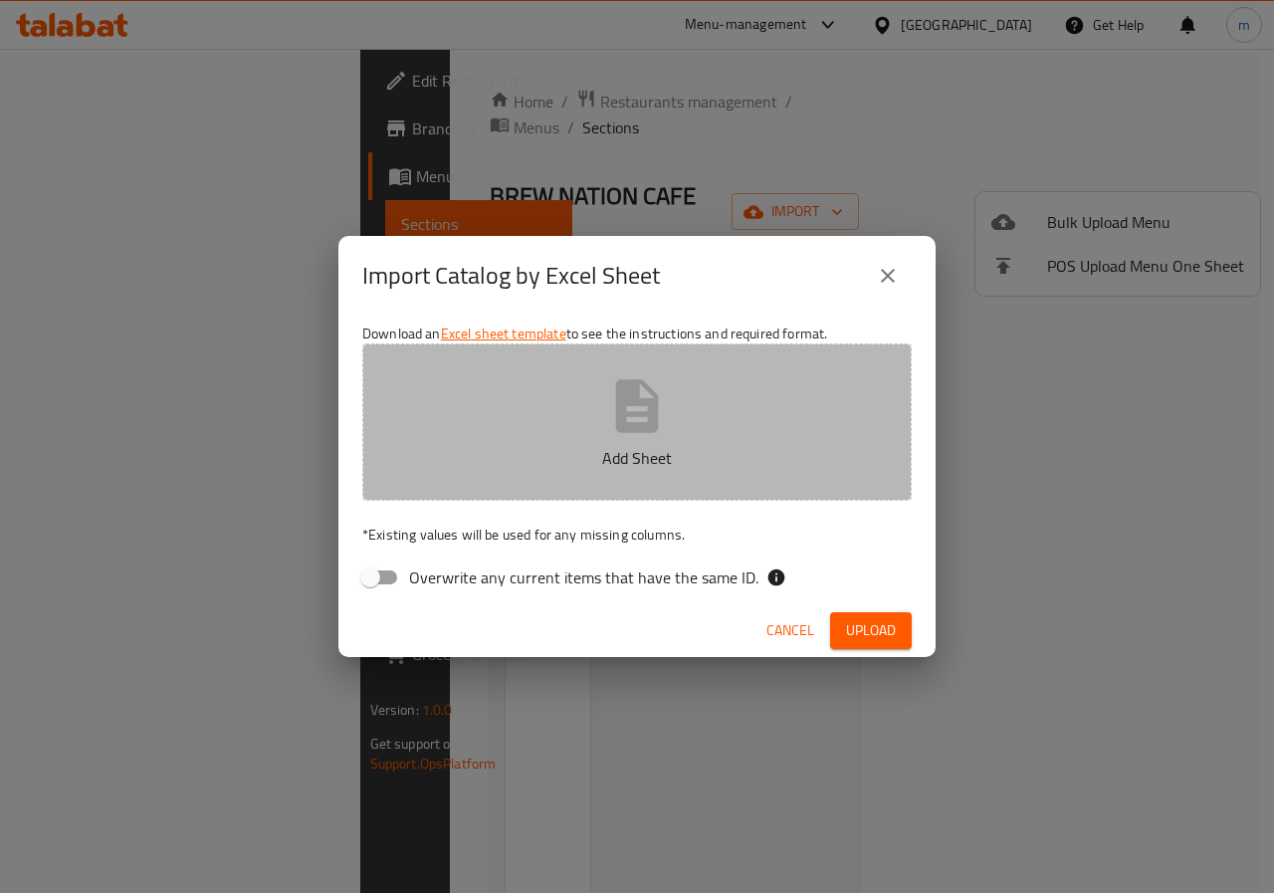
click at [640, 470] on p "Add Sheet" at bounding box center [637, 458] width 488 height 24
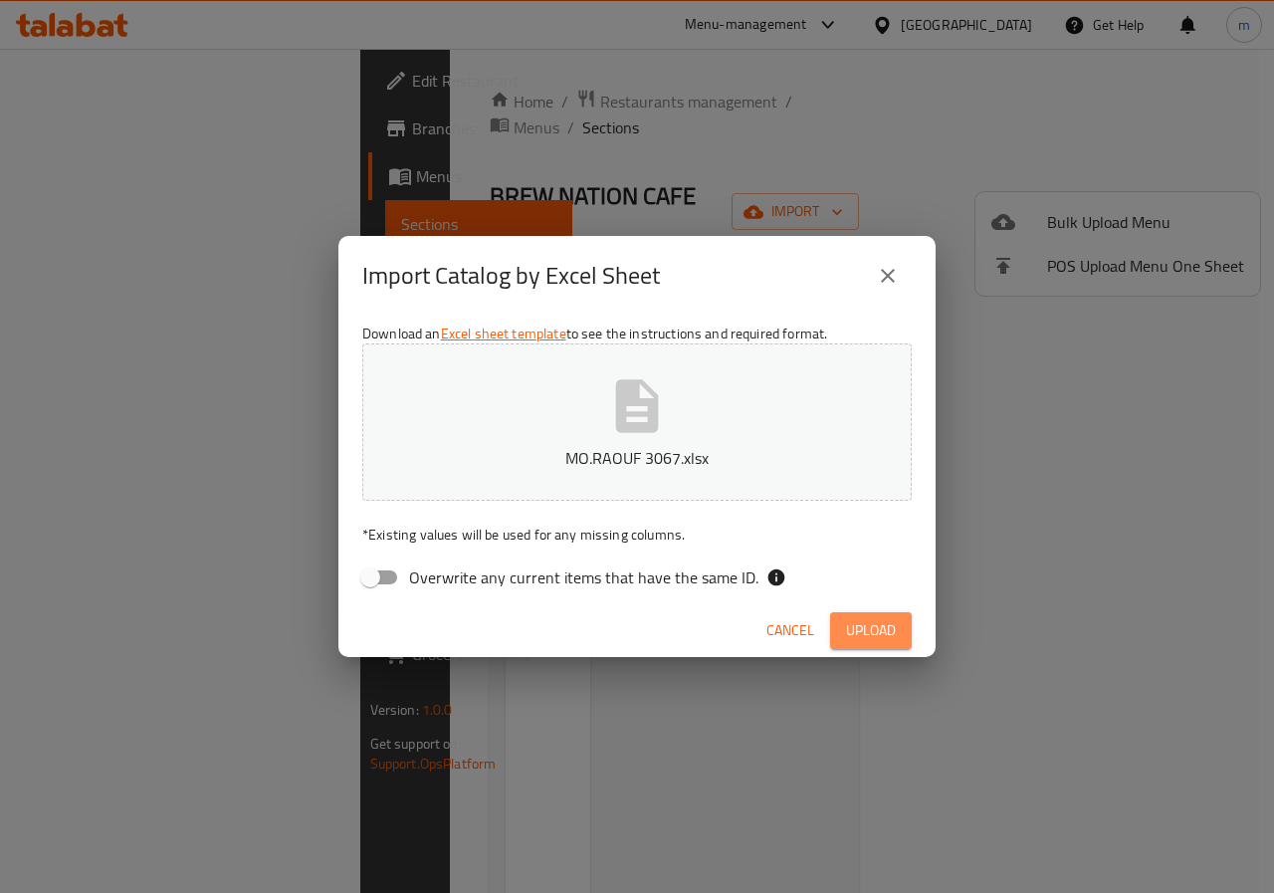
click at [855, 620] on span "Upload" at bounding box center [871, 630] width 50 height 25
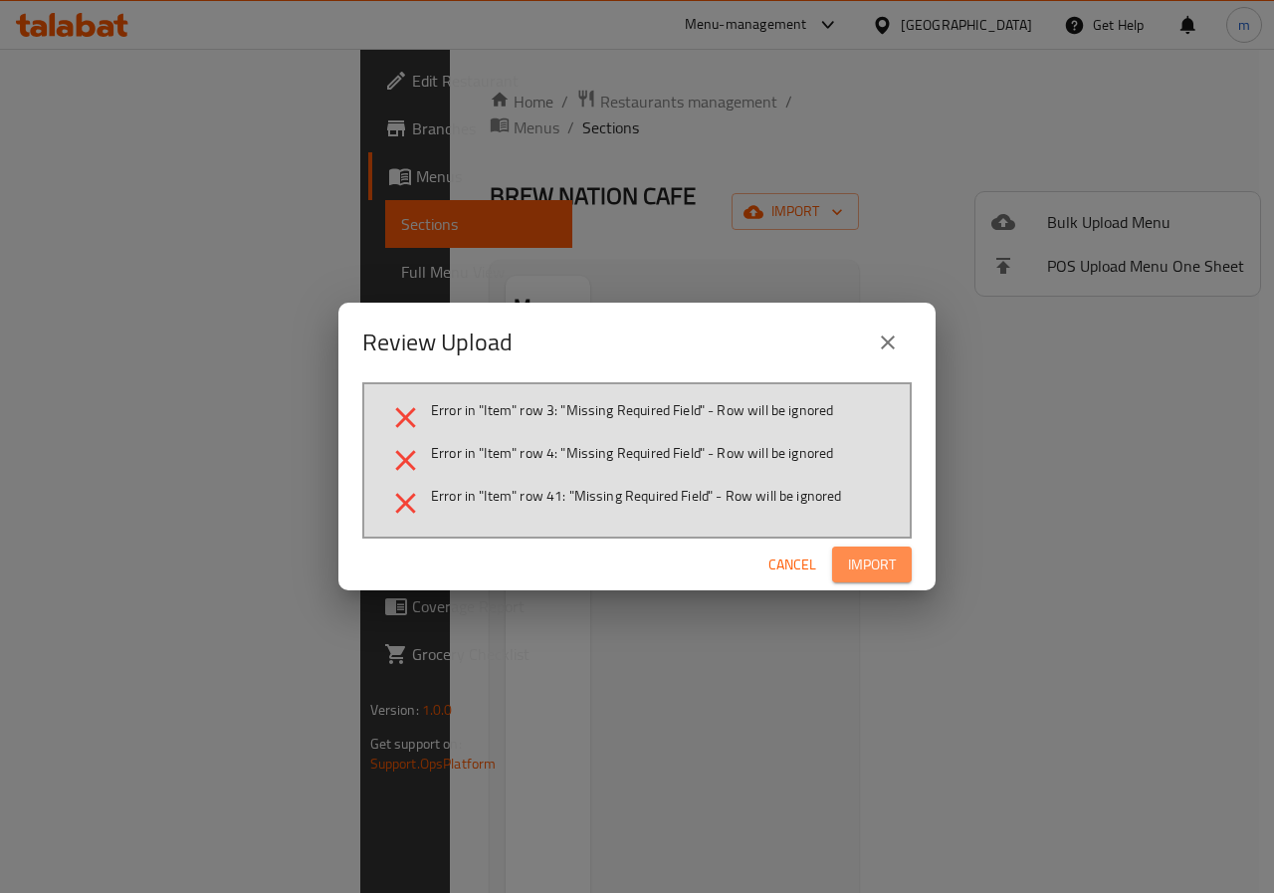
click at [850, 555] on span "Import" at bounding box center [872, 564] width 48 height 25
click at [812, 558] on span "Cancel" at bounding box center [808, 564] width 48 height 25
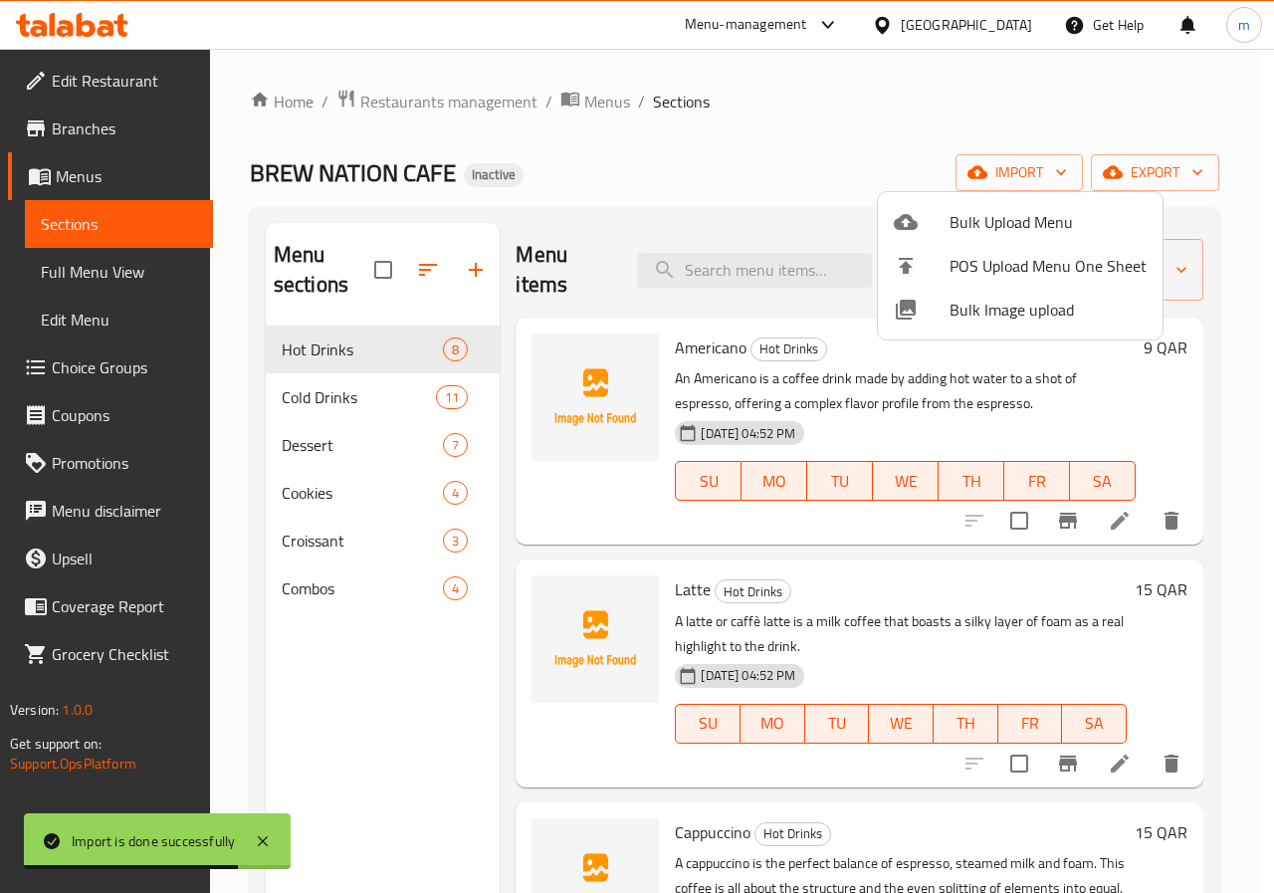
click at [797, 584] on div at bounding box center [637, 446] width 1274 height 893
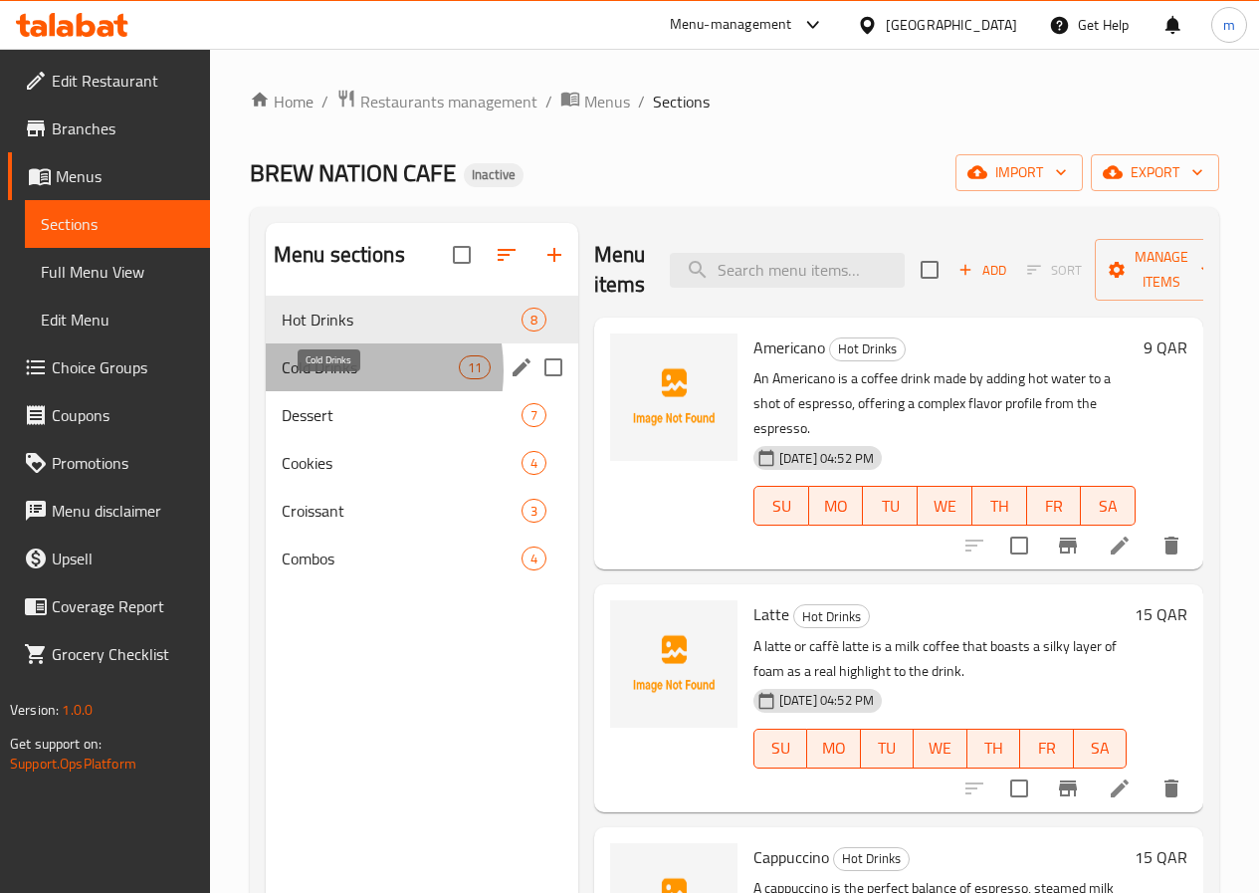
click at [315, 379] on span "Cold Drinks" at bounding box center [370, 367] width 177 height 24
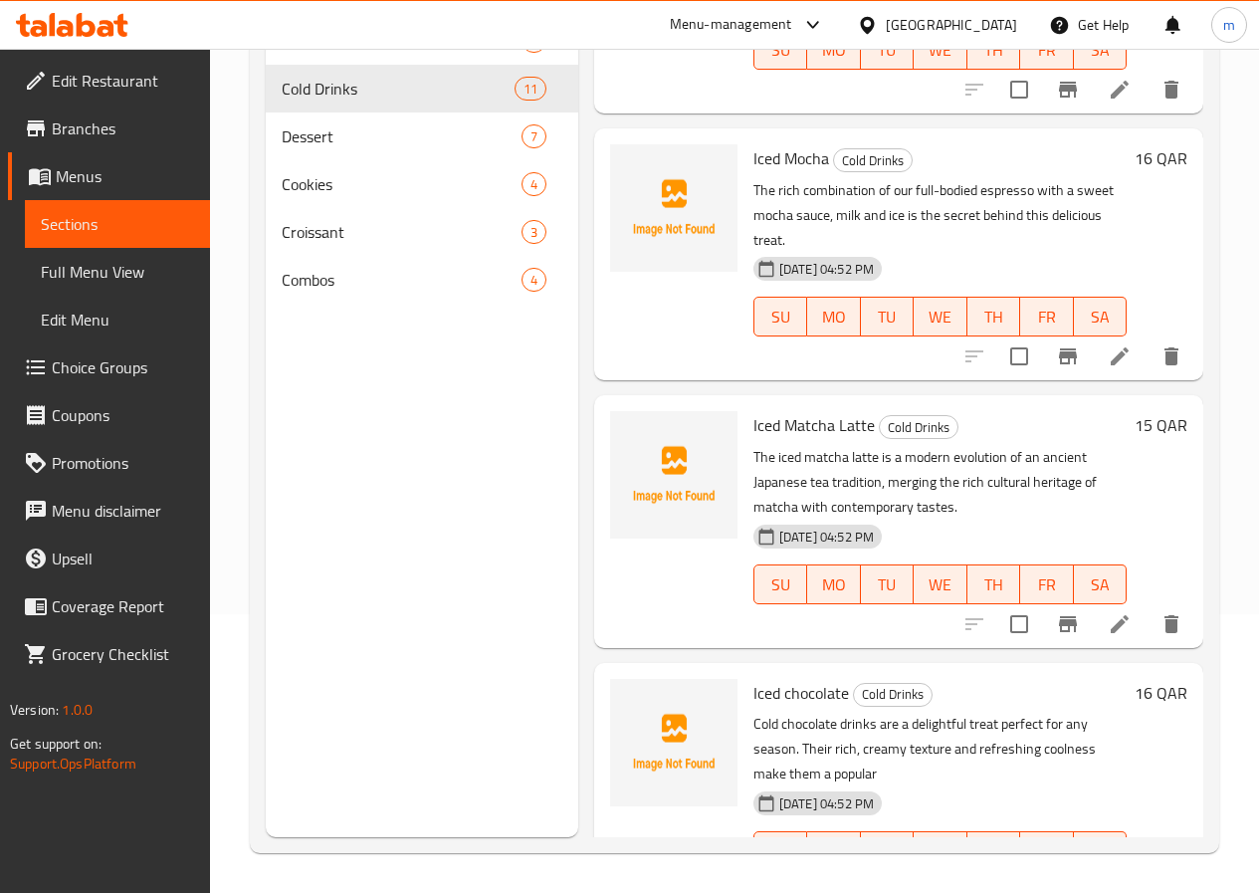
scroll to position [1603, 0]
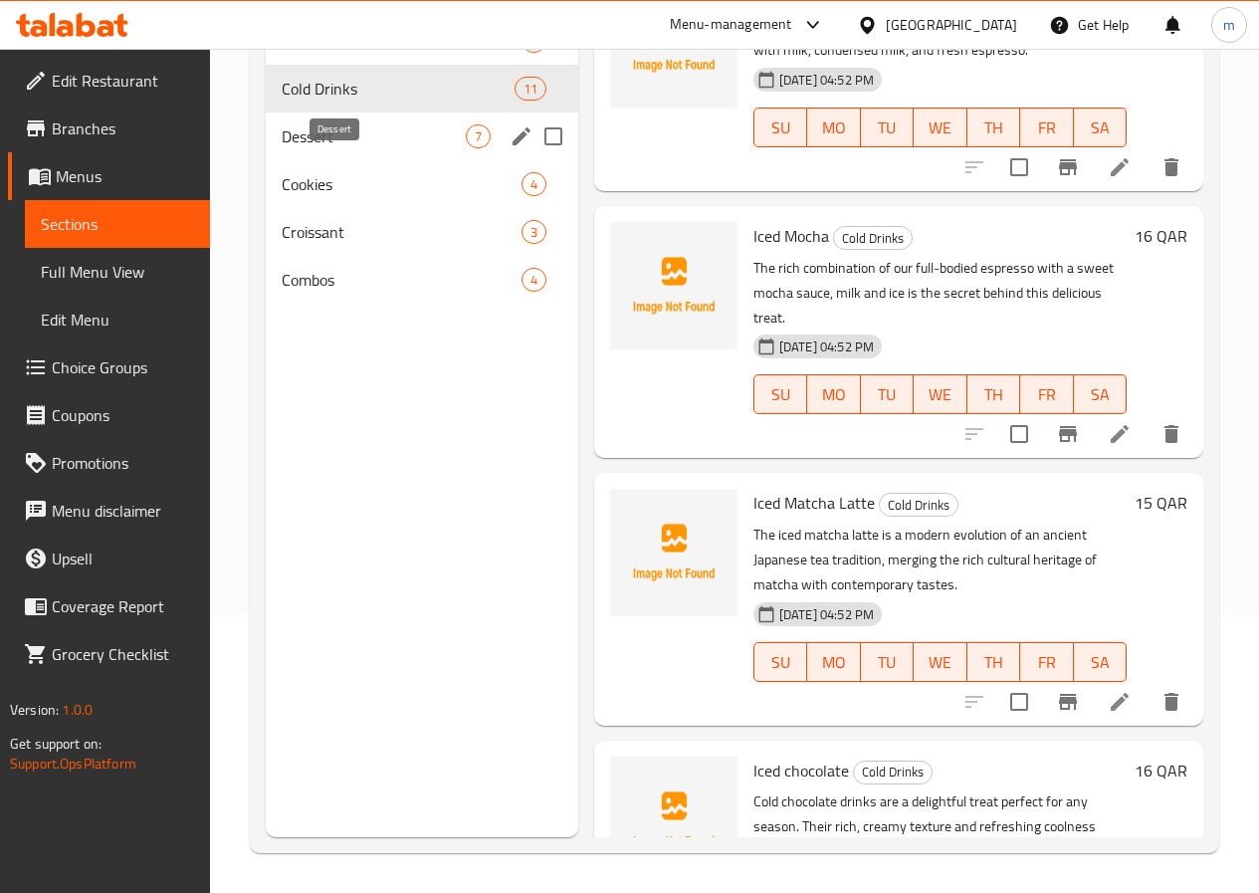
click at [329, 148] on span "Dessert" at bounding box center [374, 136] width 184 height 24
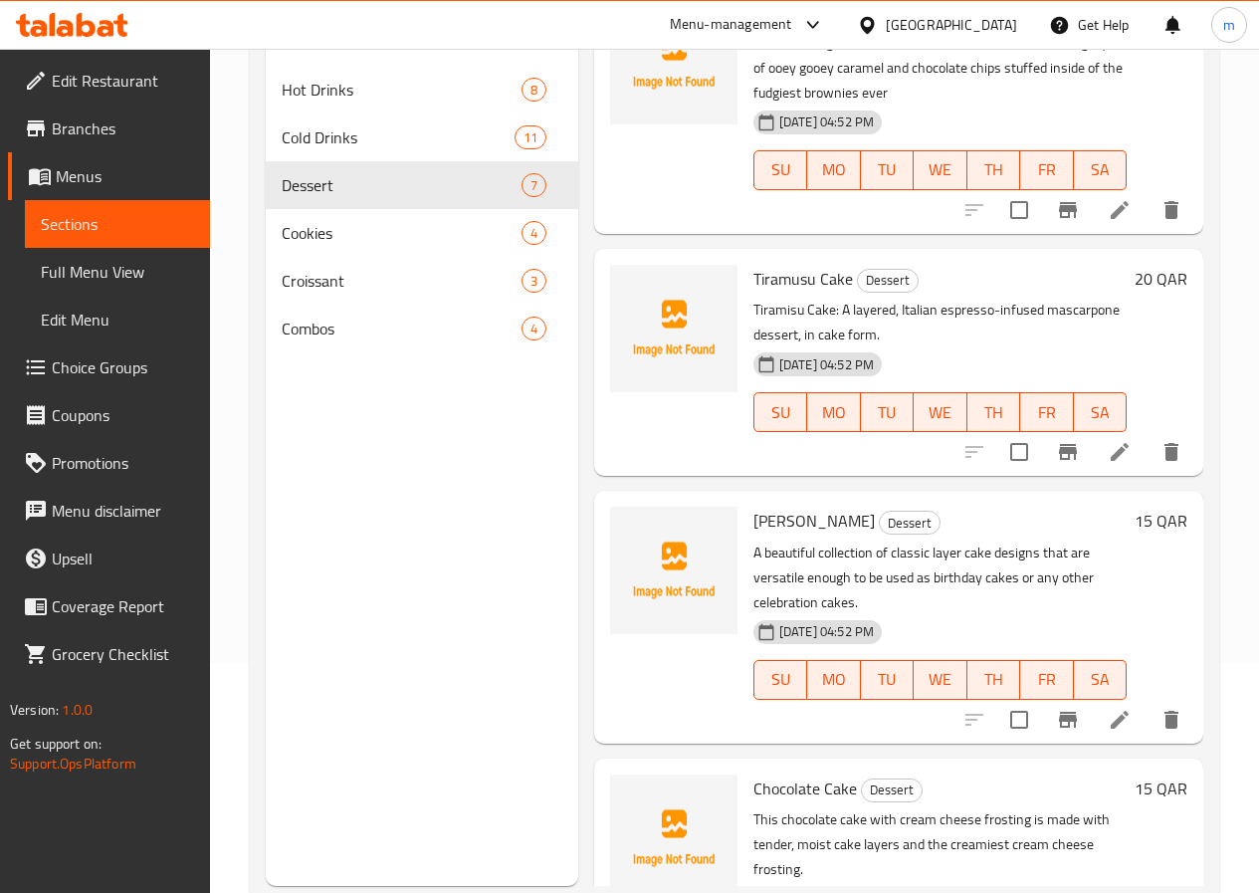
scroll to position [279, 0]
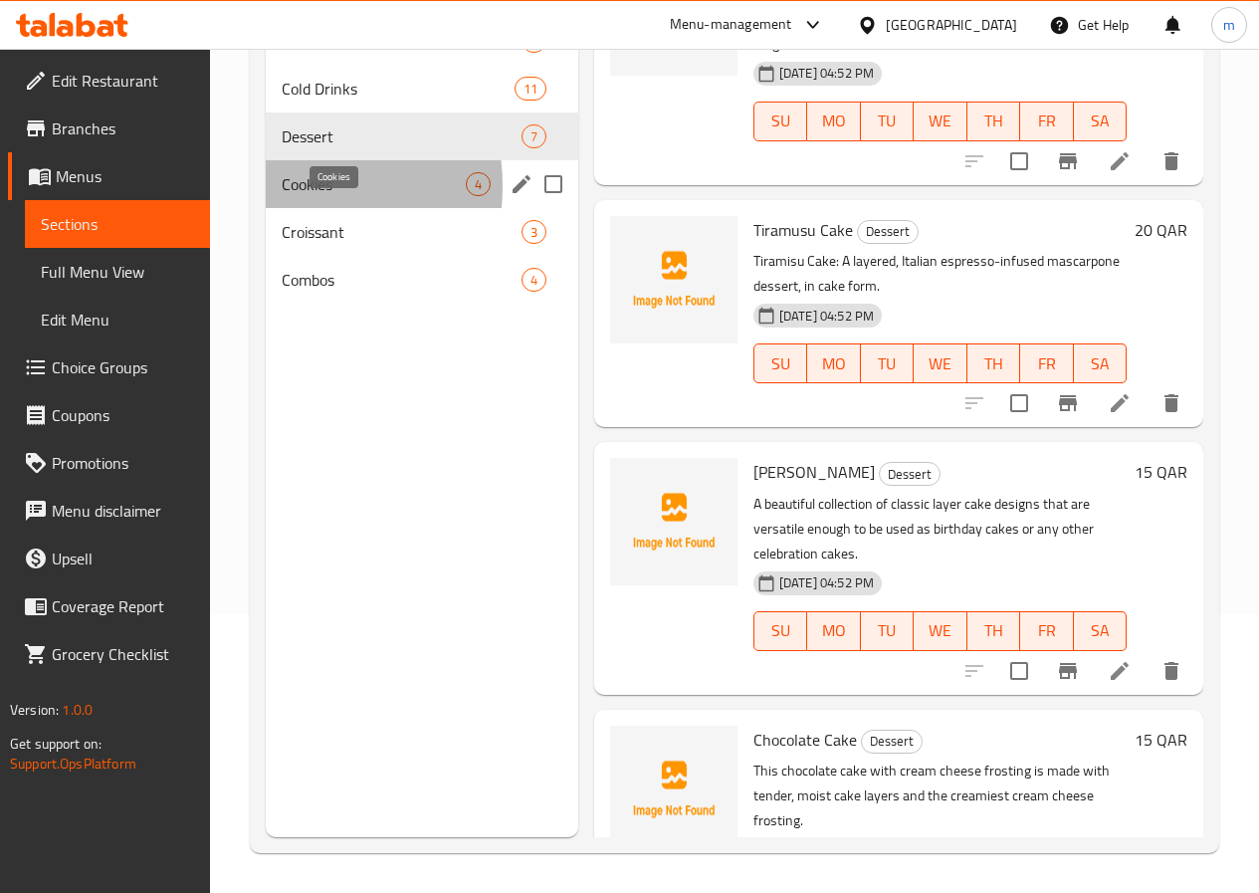
click at [283, 196] on span "Cookies" at bounding box center [374, 184] width 184 height 24
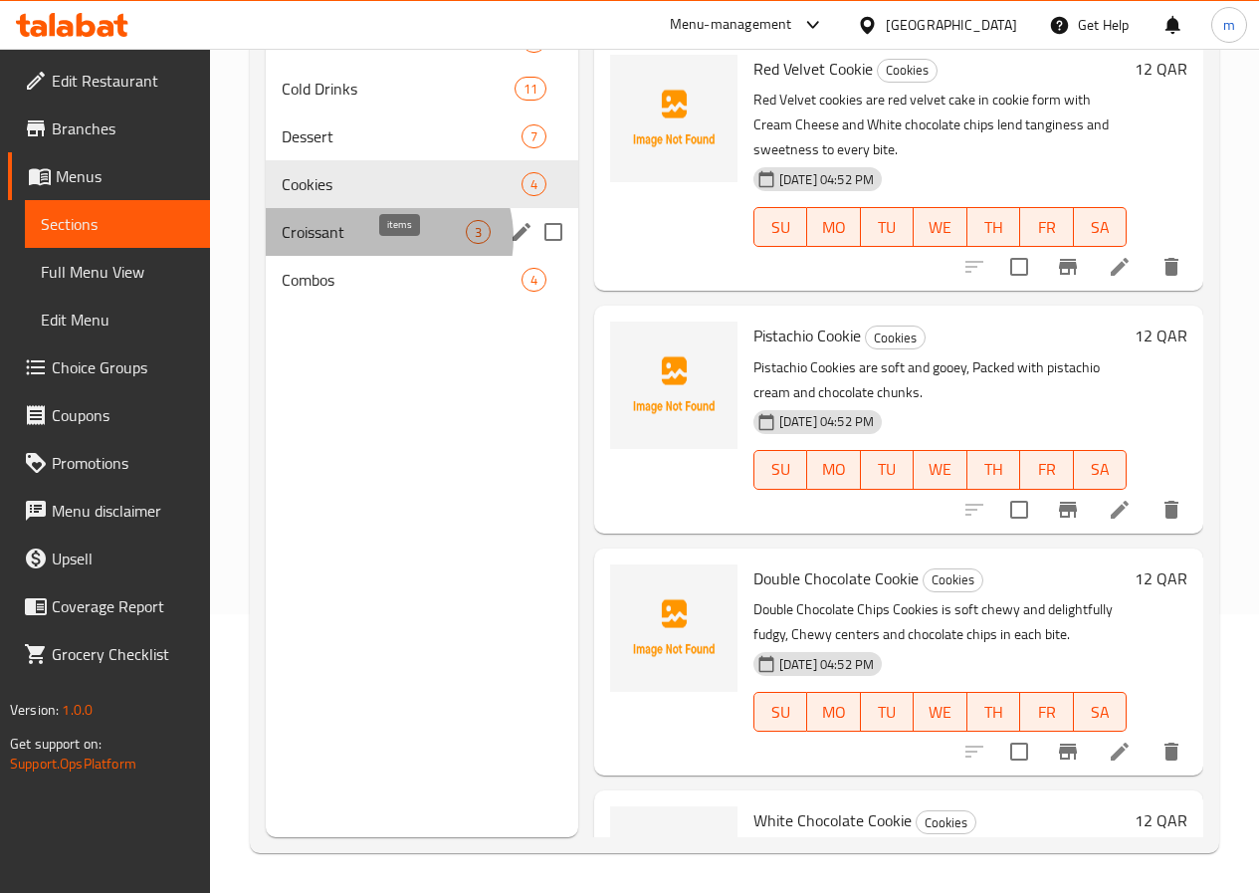
click at [467, 242] on span "3" at bounding box center [478, 232] width 23 height 19
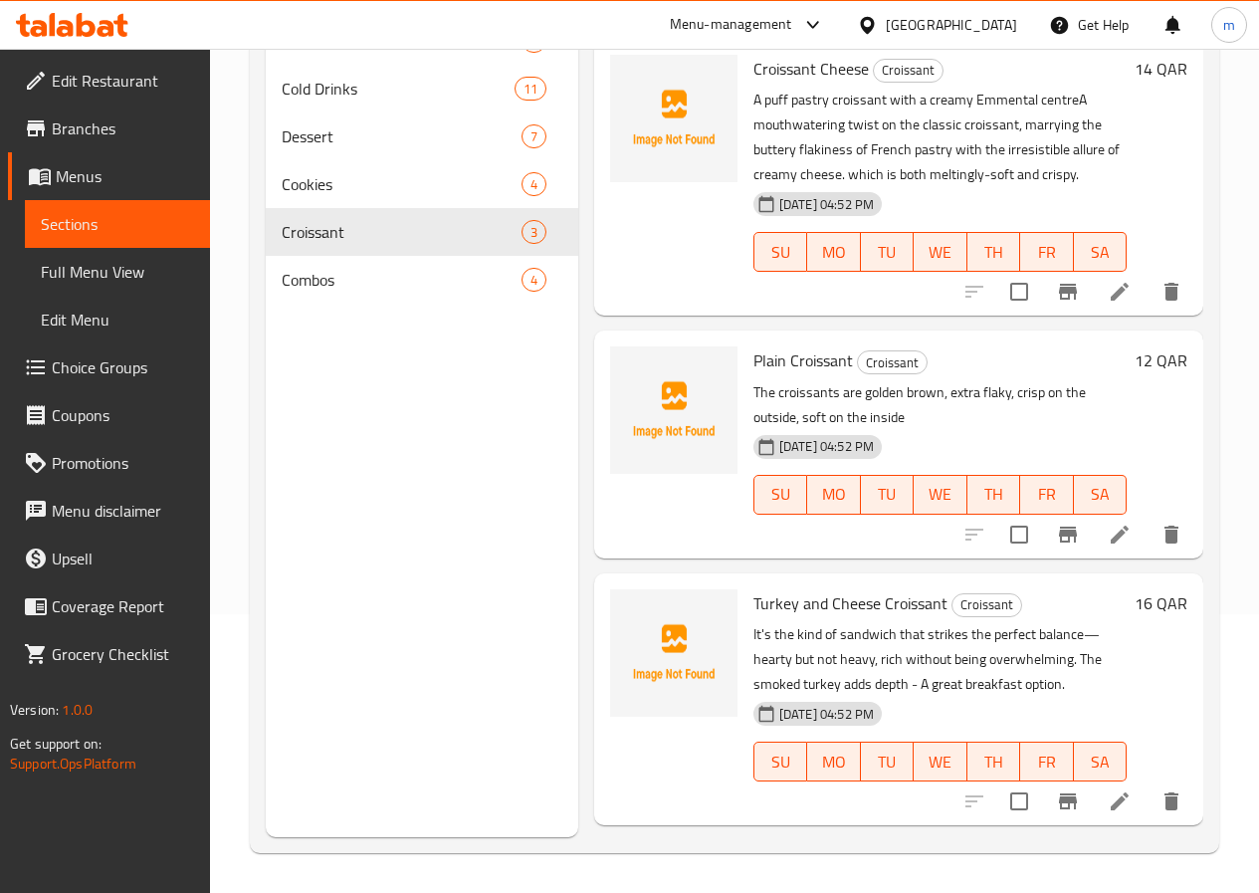
click at [312, 292] on span "Combos" at bounding box center [402, 280] width 240 height 24
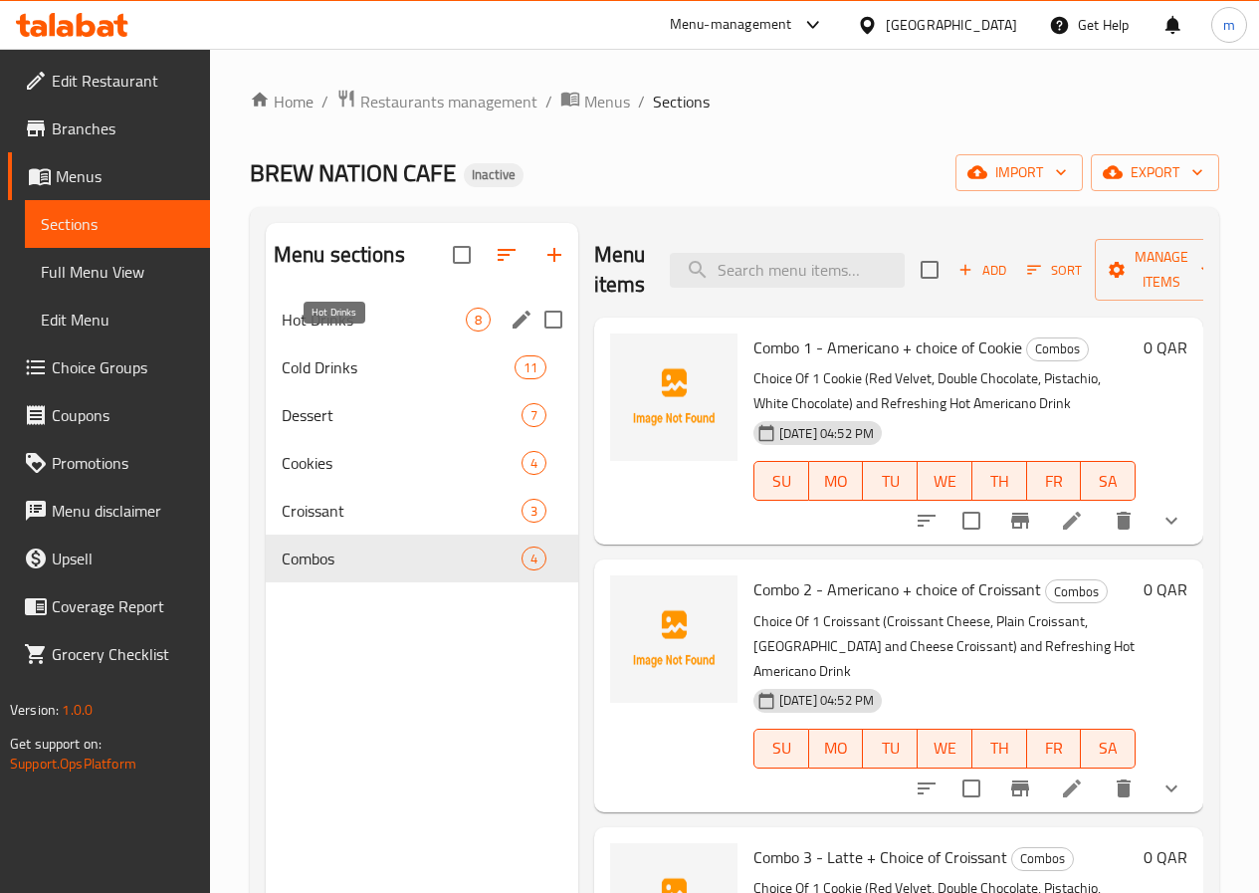
click at [357, 331] on span "Hot Drinks" at bounding box center [374, 319] width 184 height 24
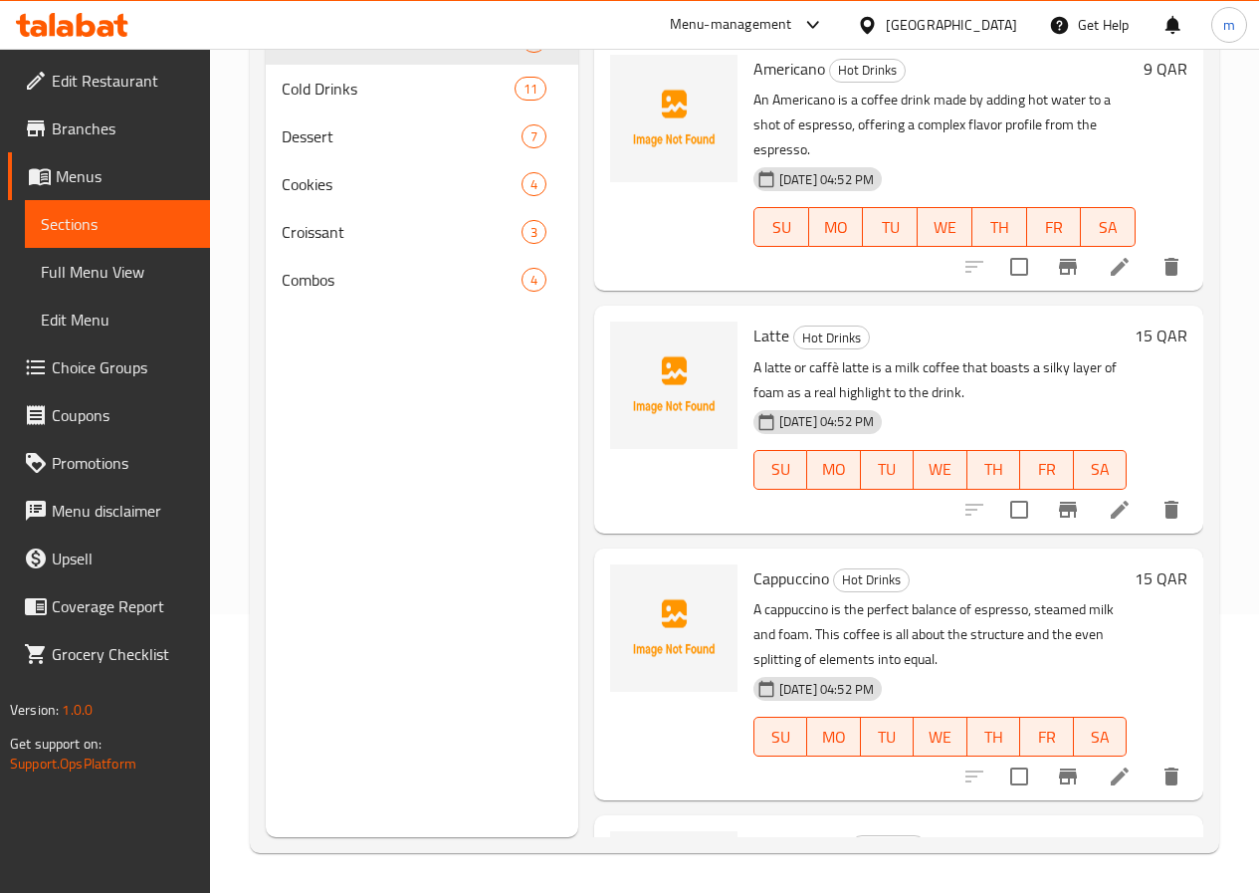
click at [124, 264] on span "Full Menu View" at bounding box center [117, 272] width 153 height 24
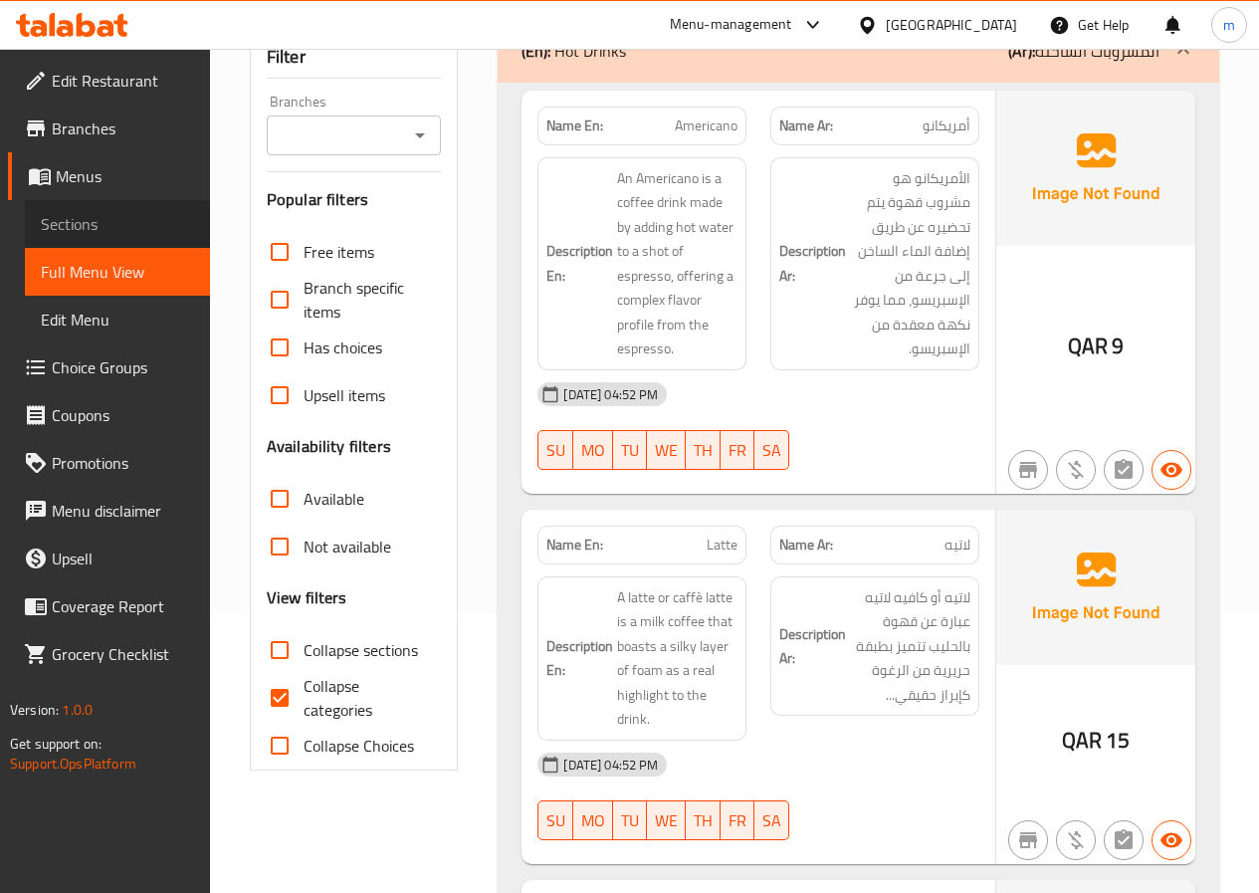
click at [134, 230] on span "Sections" at bounding box center [117, 224] width 153 height 24
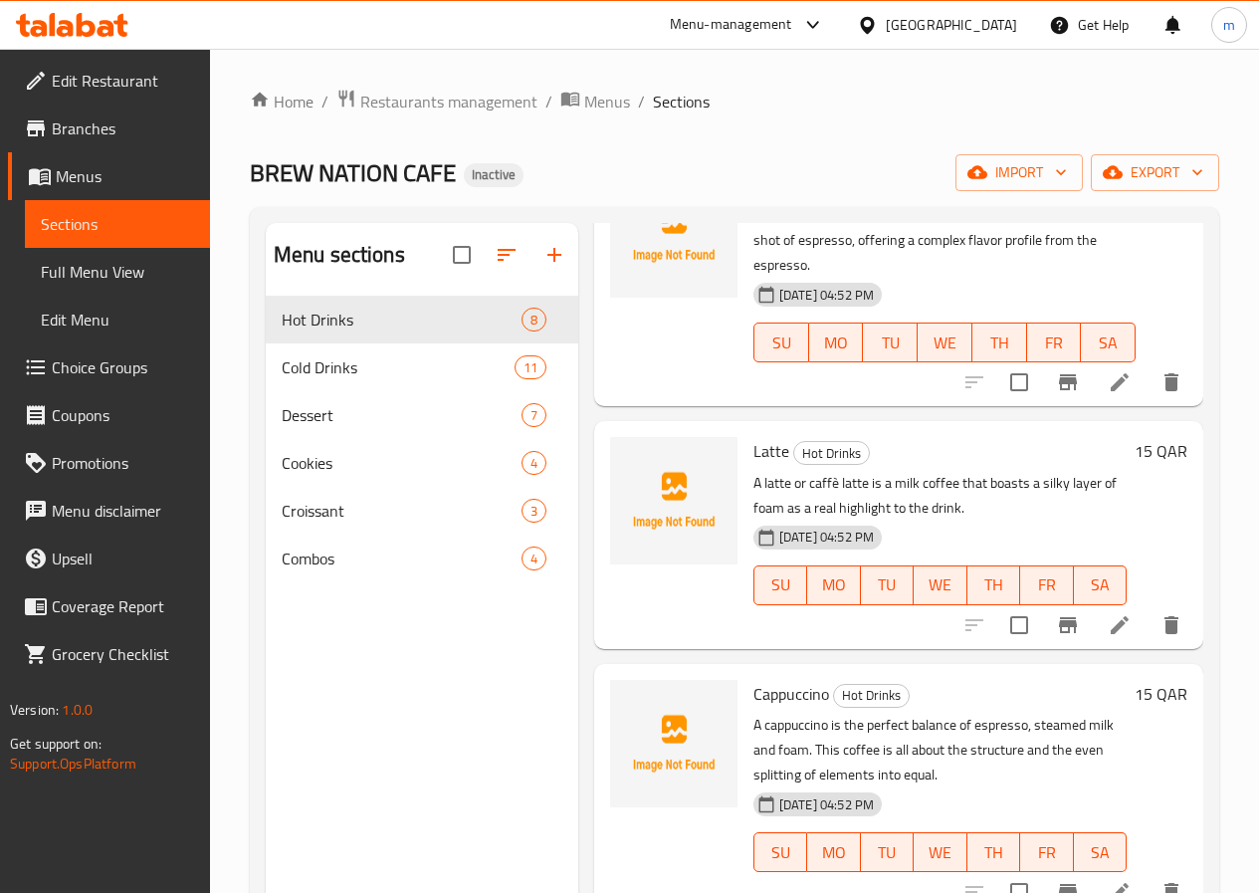
scroll to position [199, 0]
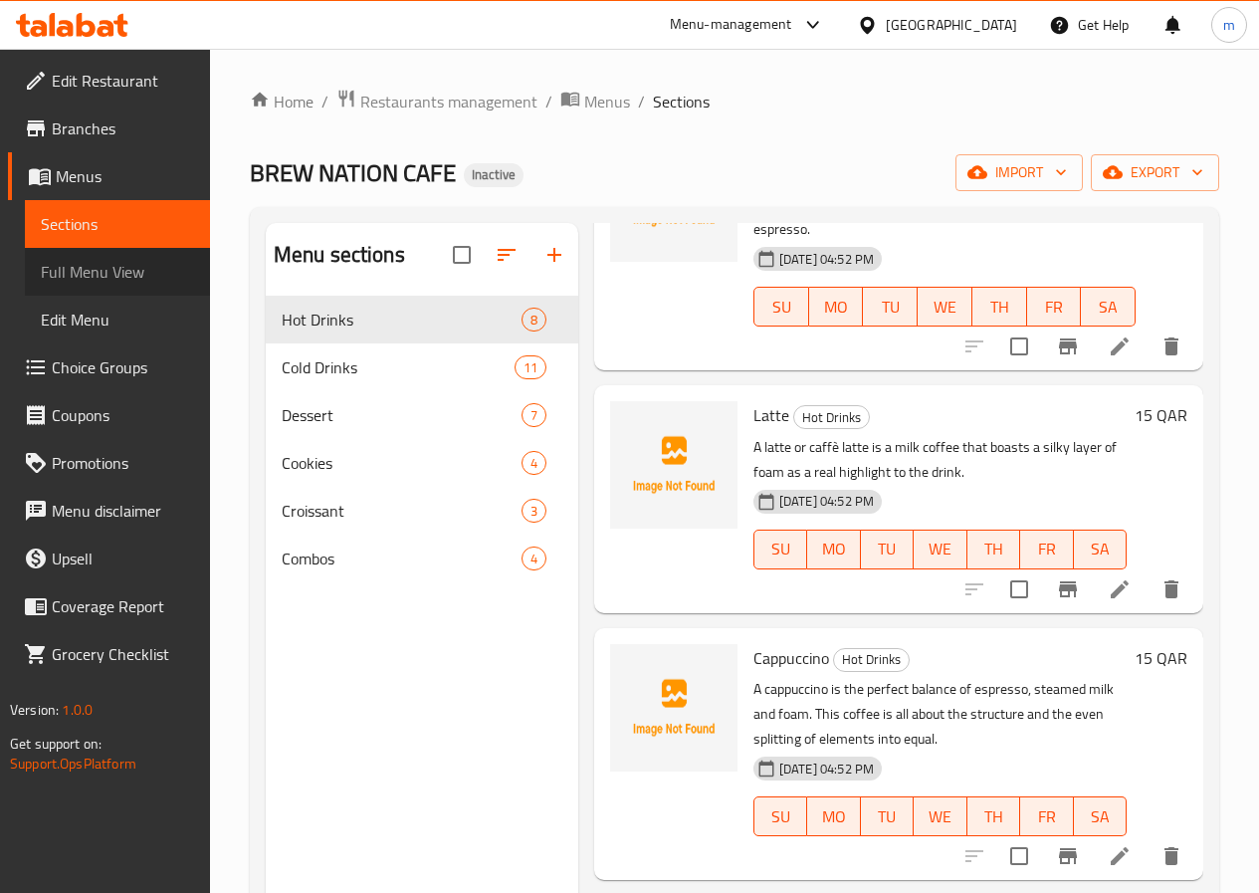
click at [129, 282] on span "Full Menu View" at bounding box center [117, 272] width 153 height 24
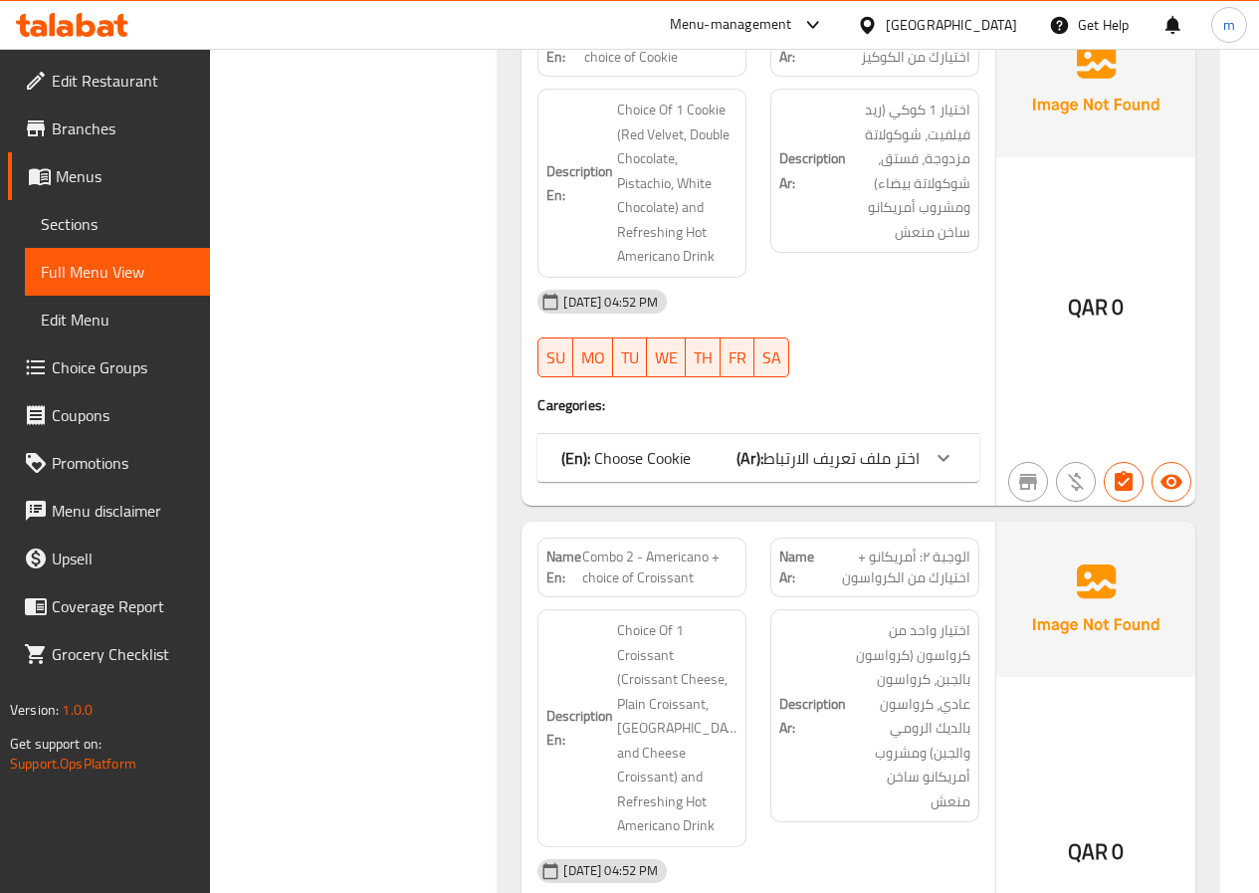
scroll to position [14529, 0]
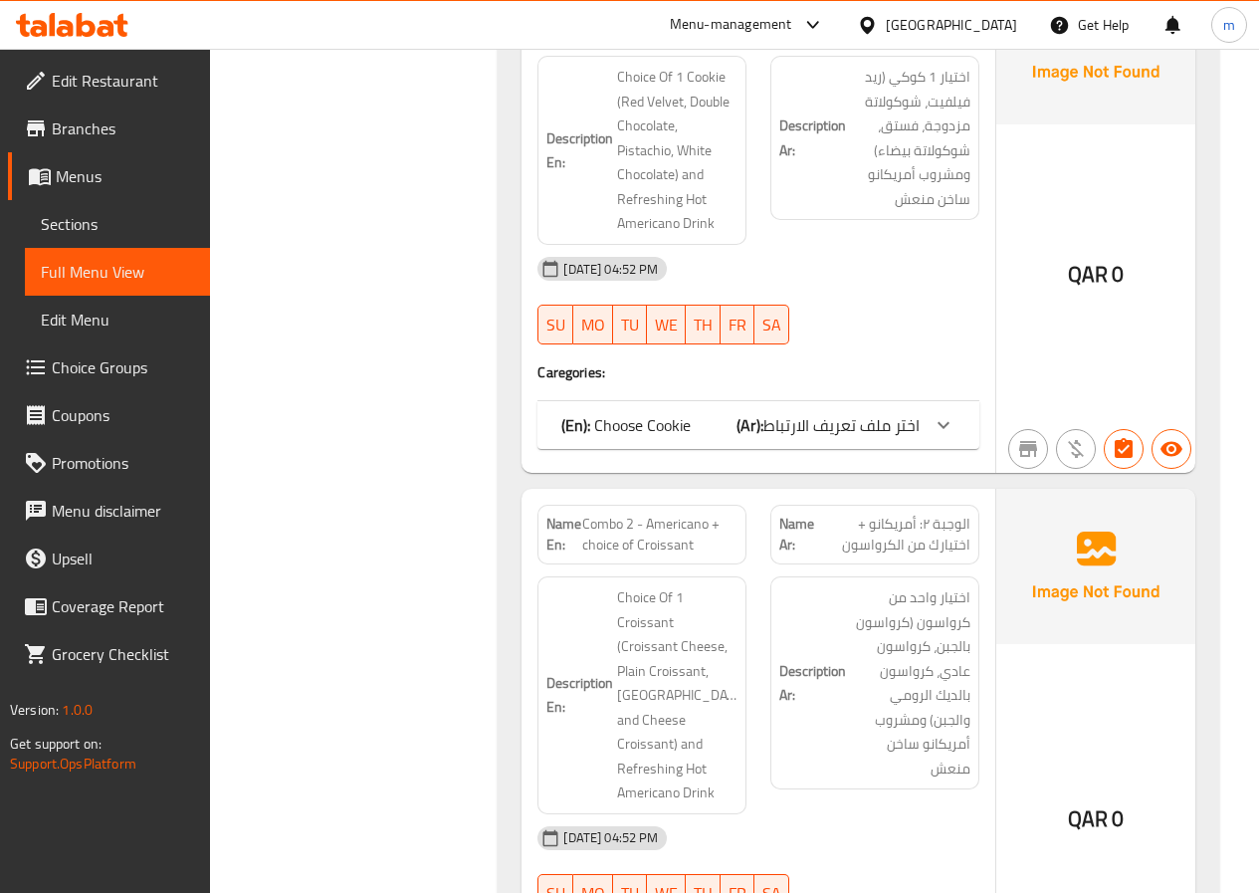
click at [88, 214] on span "Sections" at bounding box center [117, 224] width 153 height 24
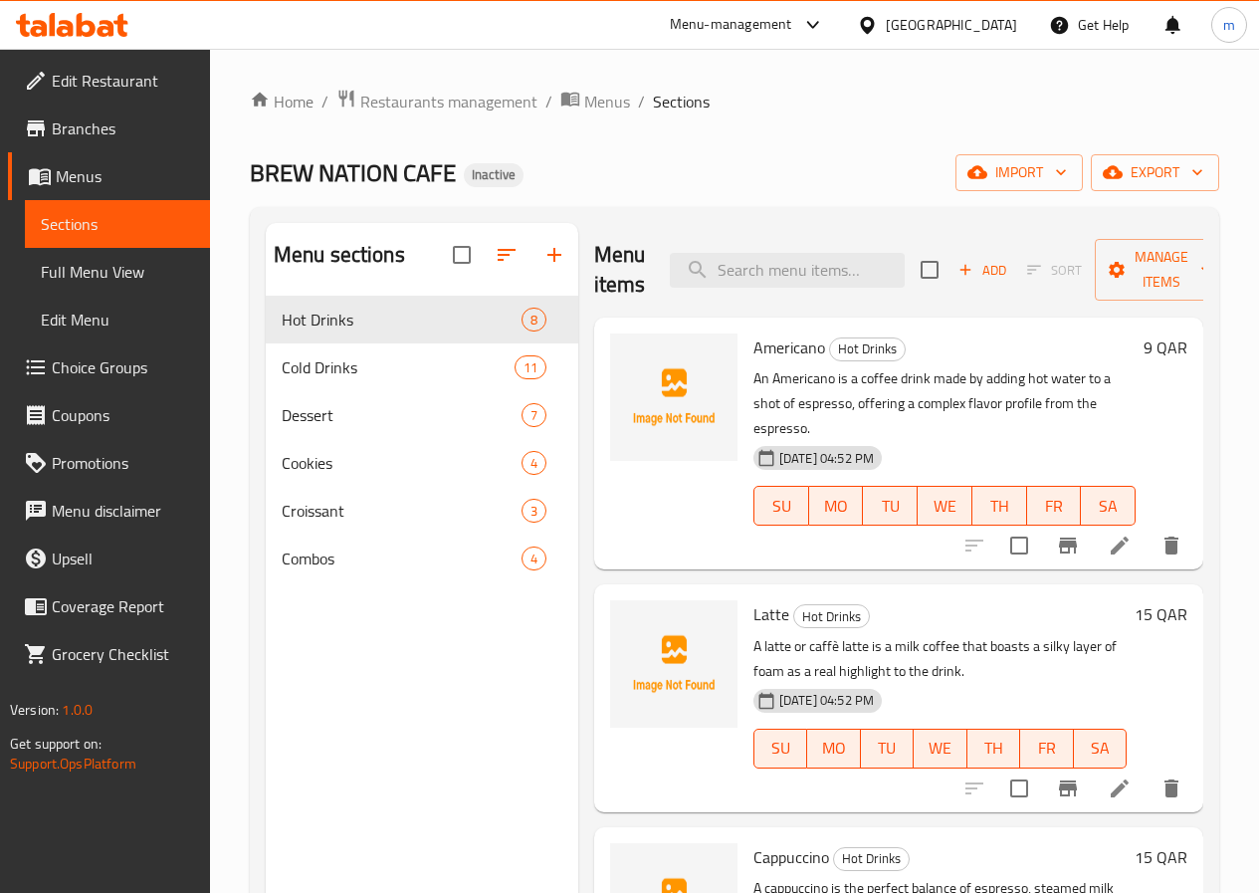
click at [122, 172] on span "Menus" at bounding box center [125, 176] width 138 height 24
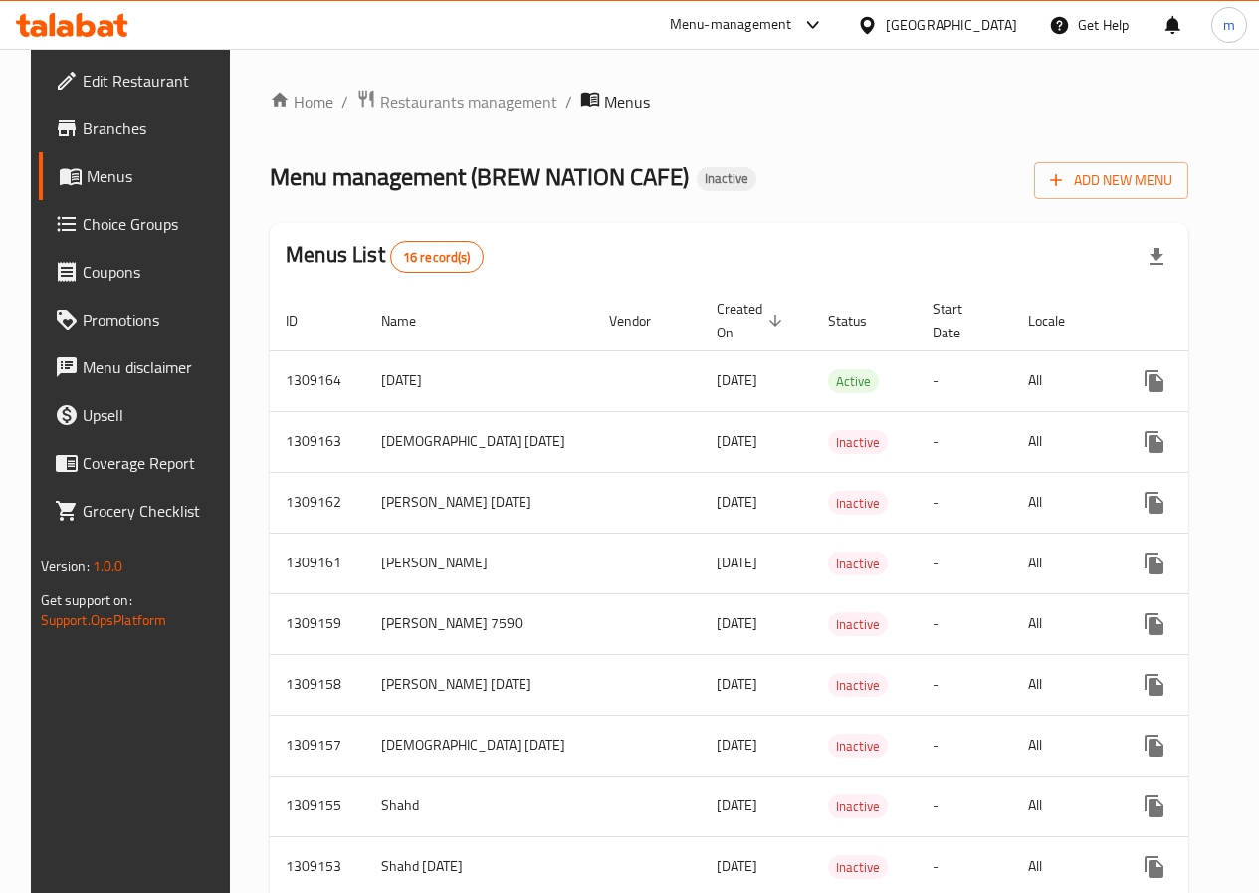
click at [106, 233] on span "Choice Groups" at bounding box center [154, 224] width 142 height 24
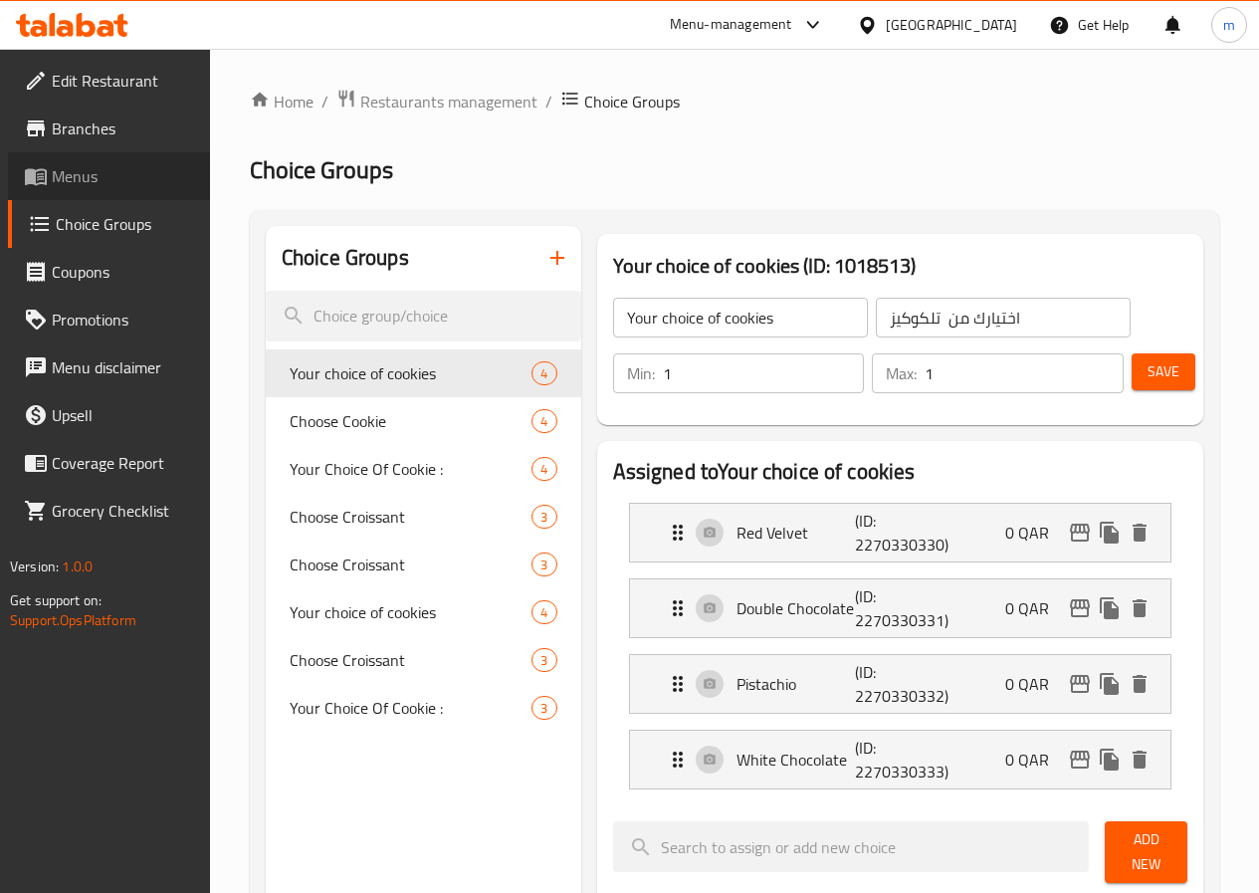
click at [129, 175] on span "Menus" at bounding box center [123, 176] width 142 height 24
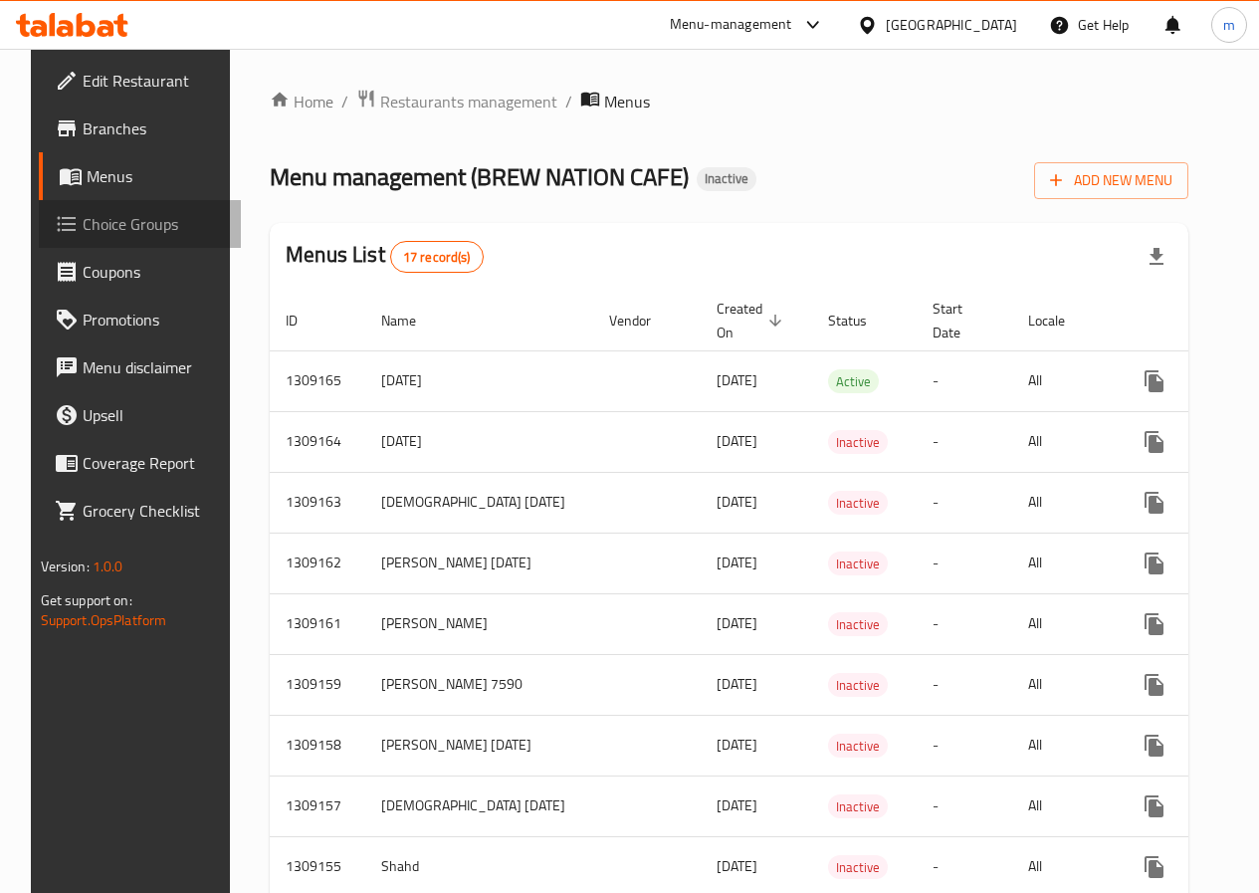
click at [109, 224] on span "Choice Groups" at bounding box center [154, 224] width 142 height 24
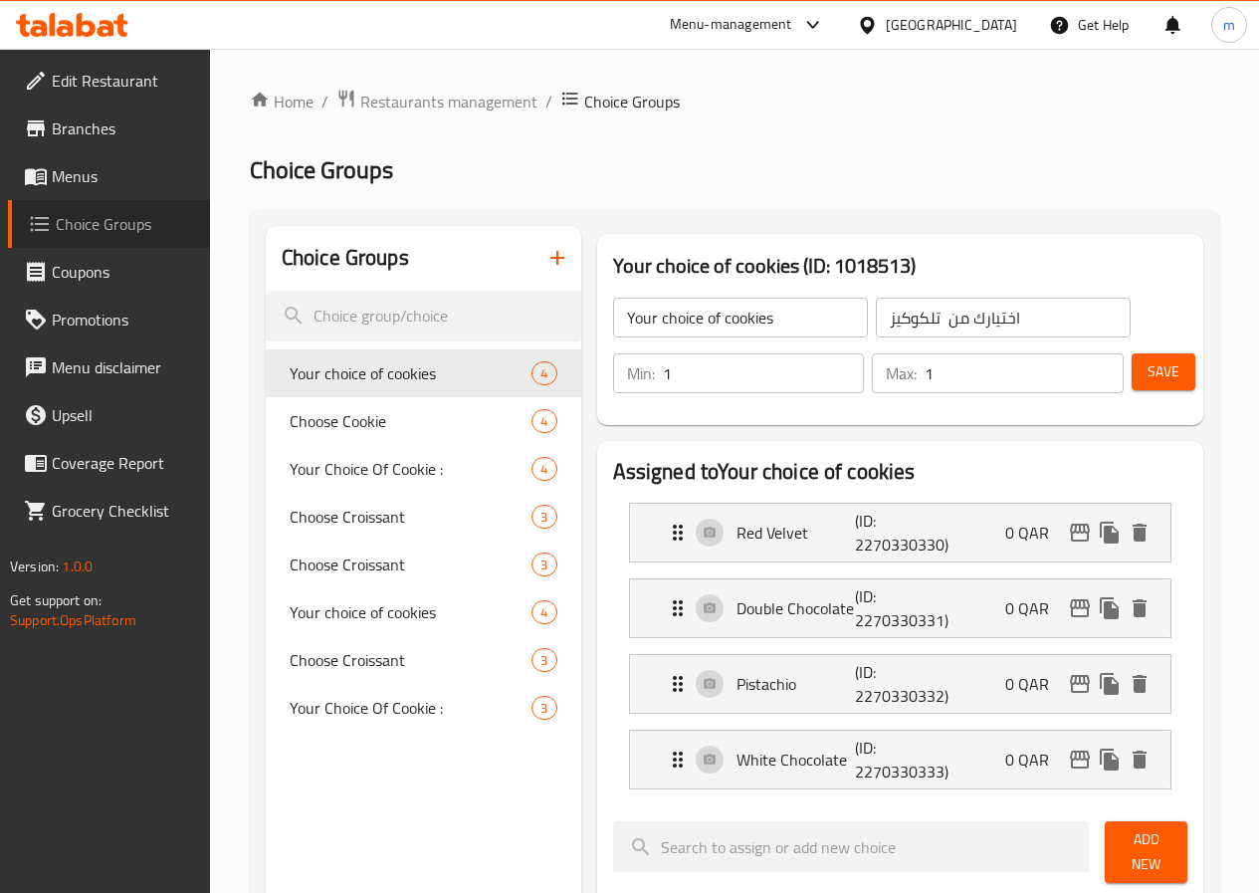
click at [25, 231] on link "Choice Groups" at bounding box center [109, 224] width 202 height 48
click at [54, 262] on span "Coupons" at bounding box center [123, 272] width 142 height 24
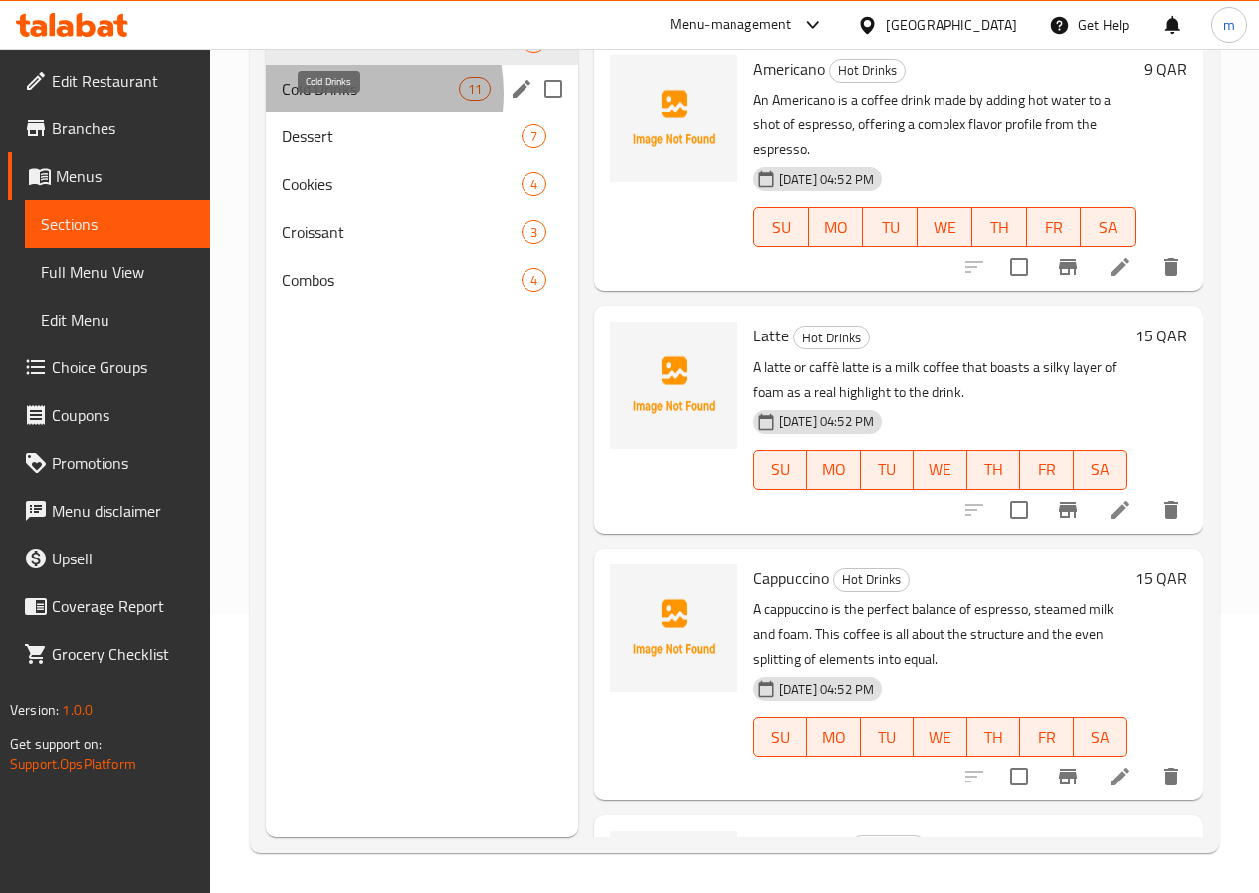
click at [325, 101] on span "Cold Drinks" at bounding box center [370, 89] width 177 height 24
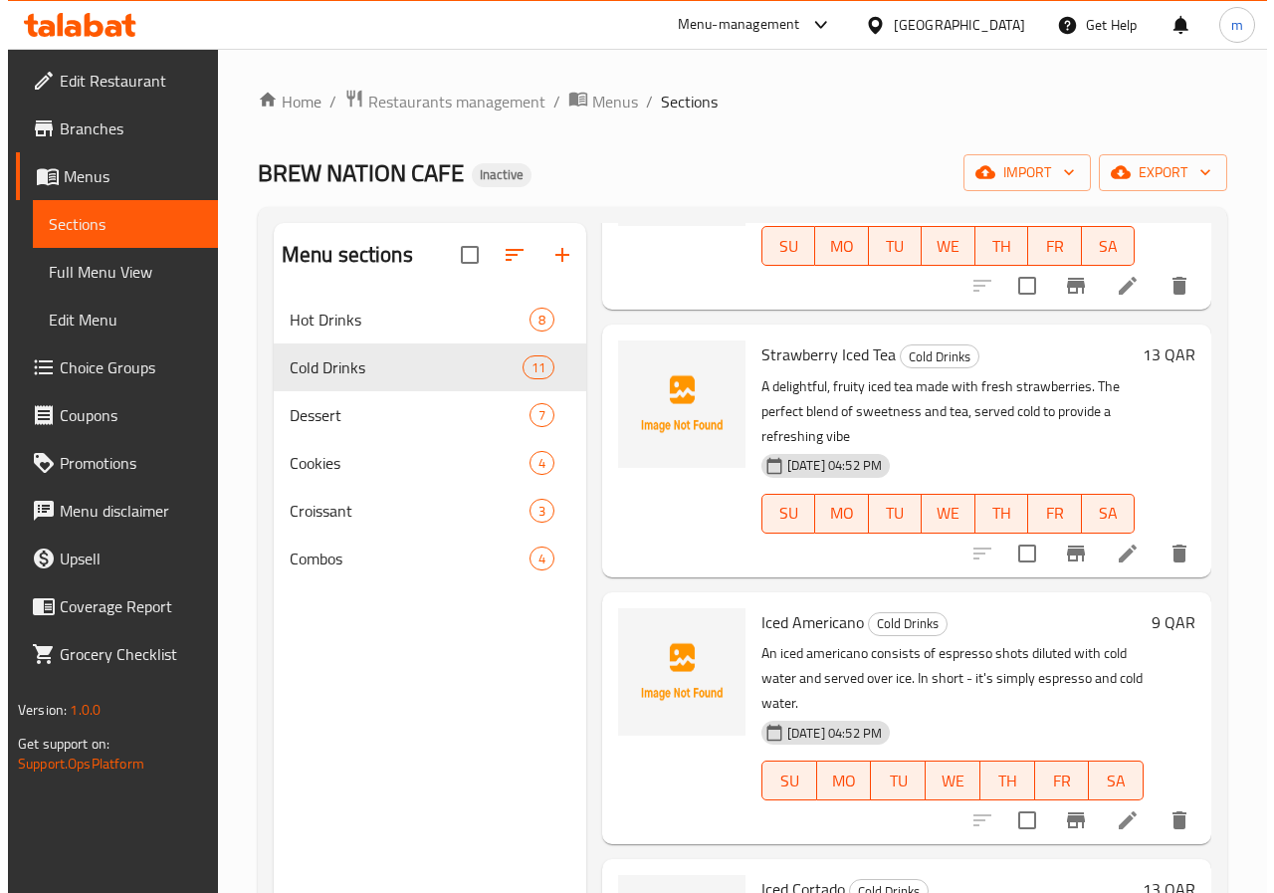
scroll to position [199, 0]
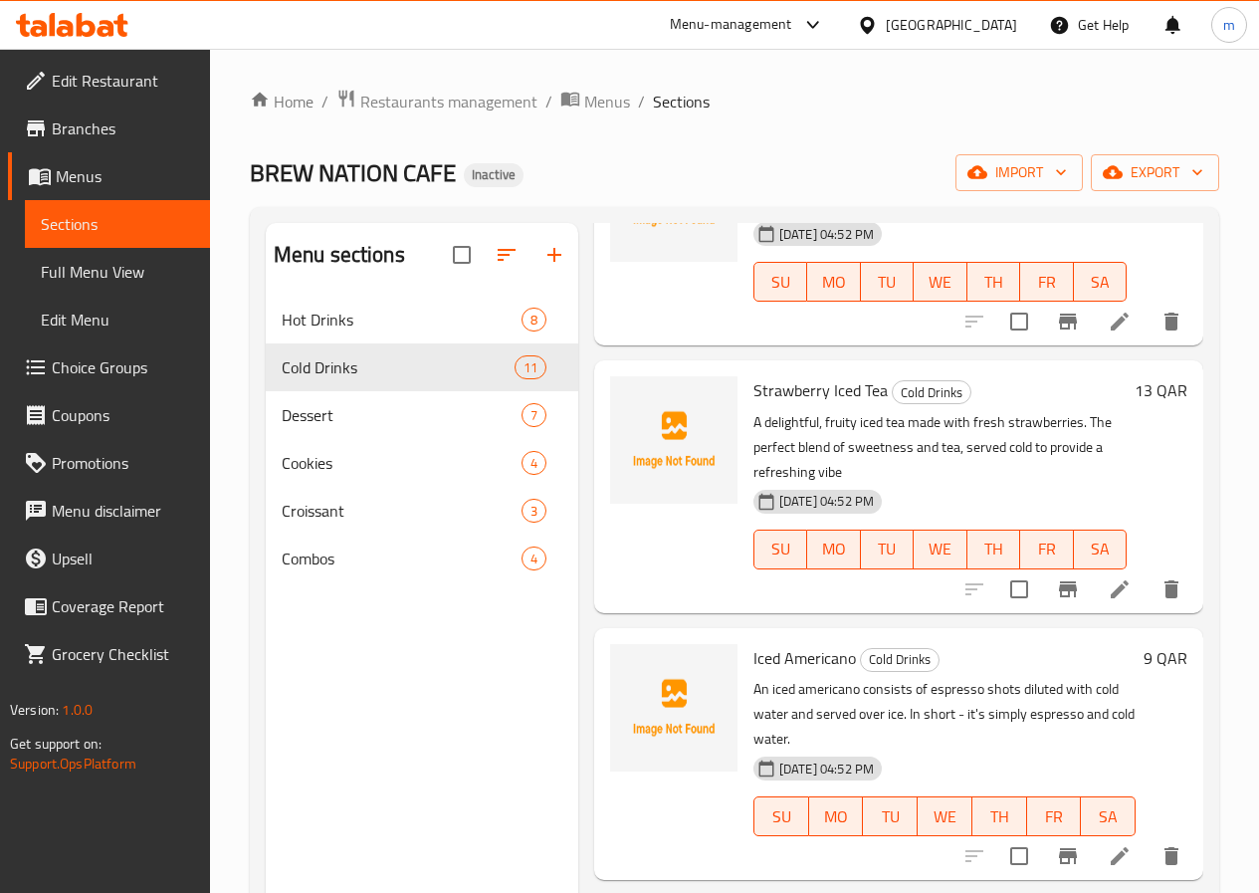
click at [90, 271] on span "Full Menu View" at bounding box center [117, 272] width 153 height 24
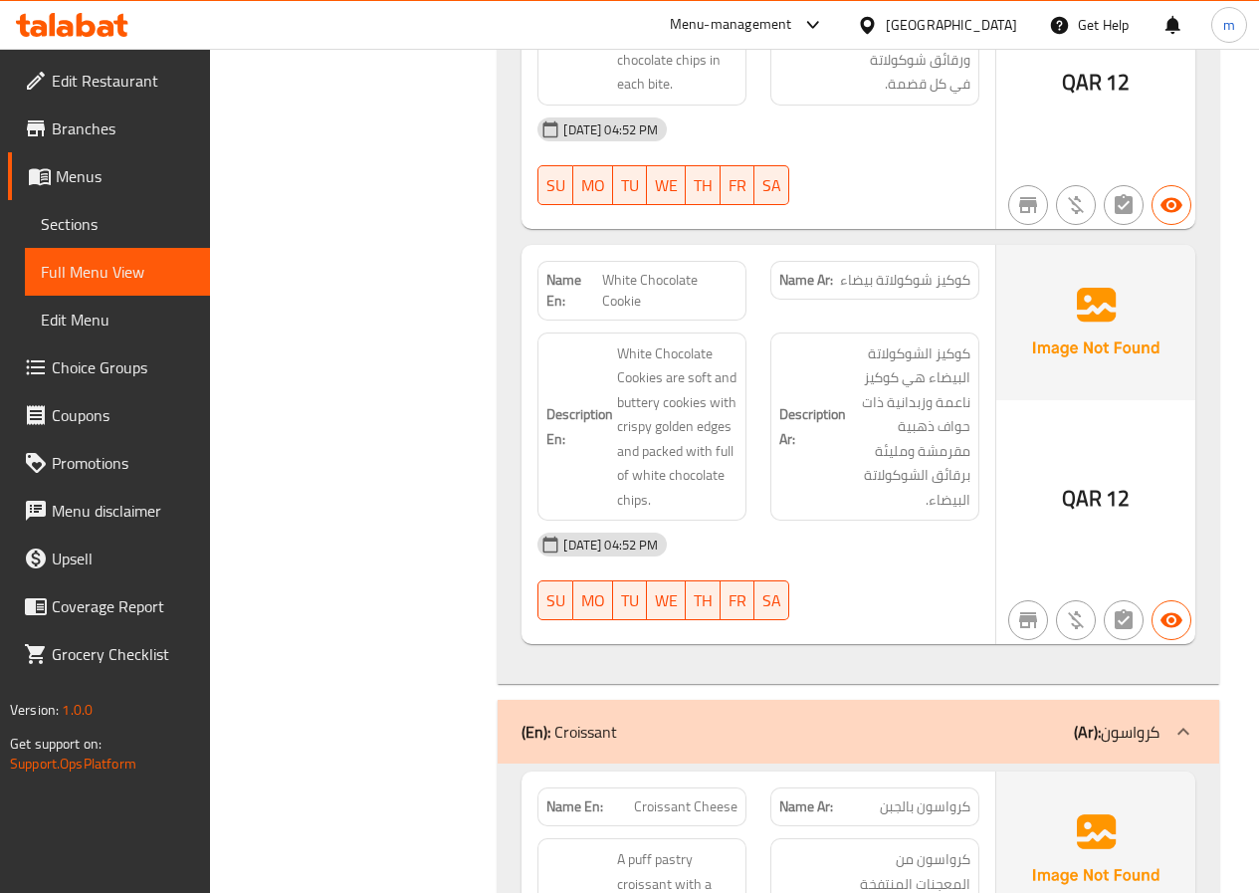
scroll to position [11986, 0]
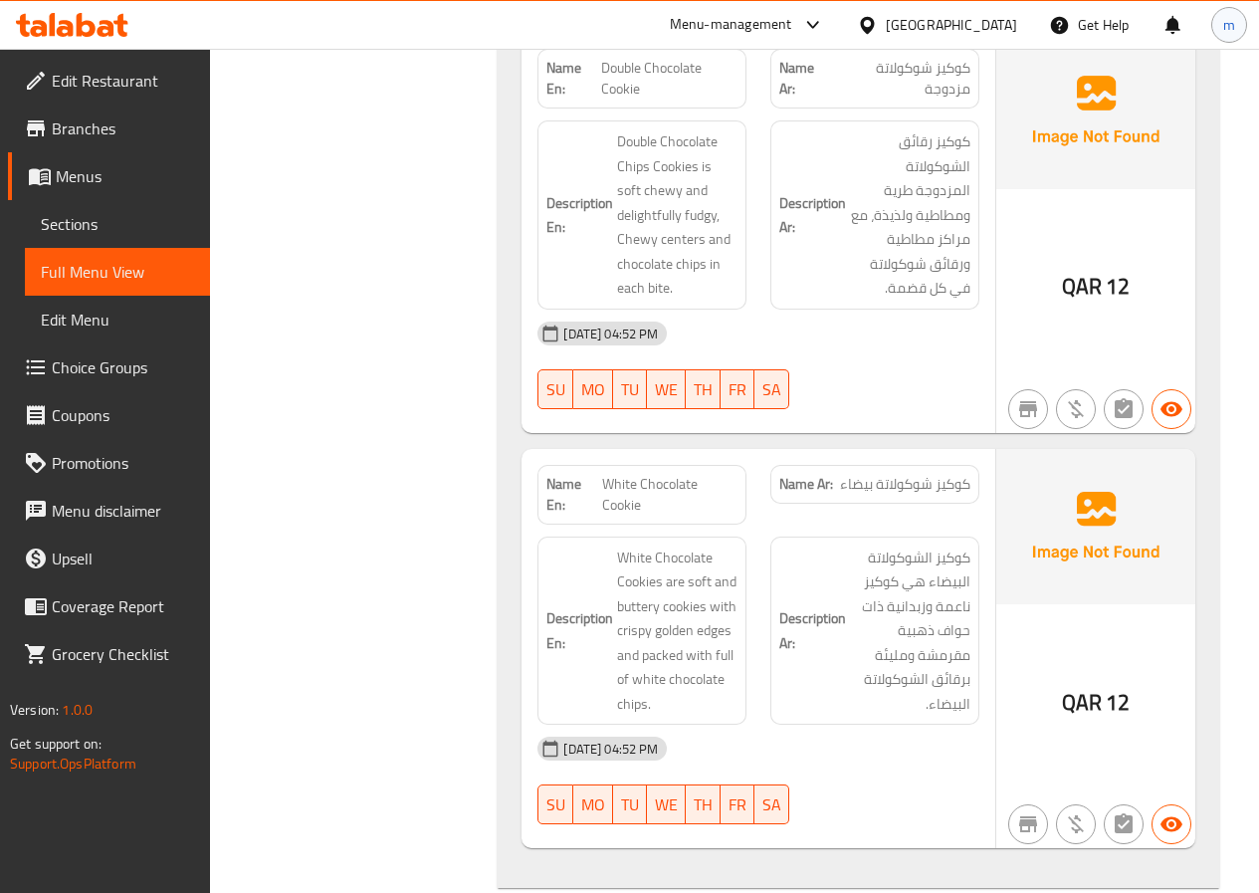
click at [1216, 12] on div "m" at bounding box center [1229, 25] width 36 height 36
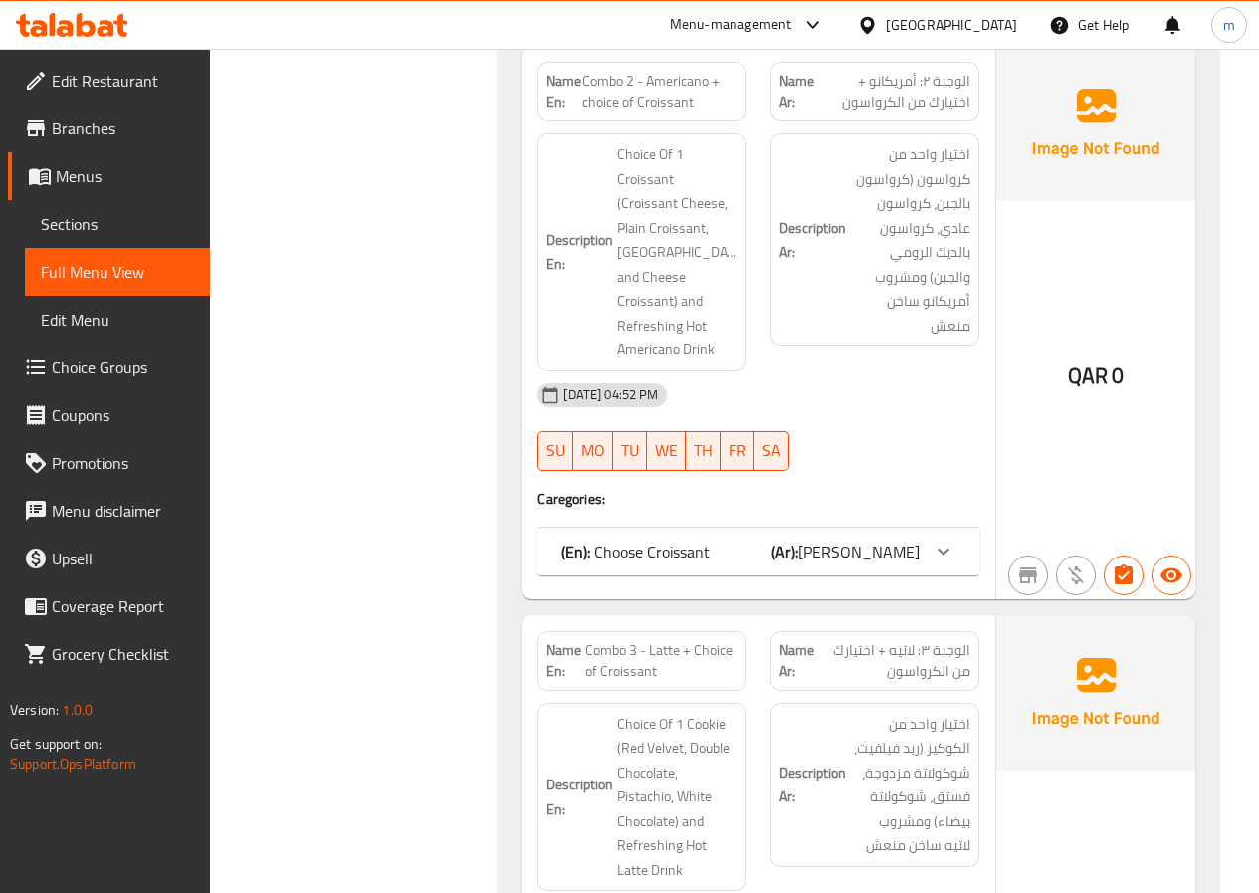
scroll to position [15171, 0]
